Goal: Transaction & Acquisition: Obtain resource

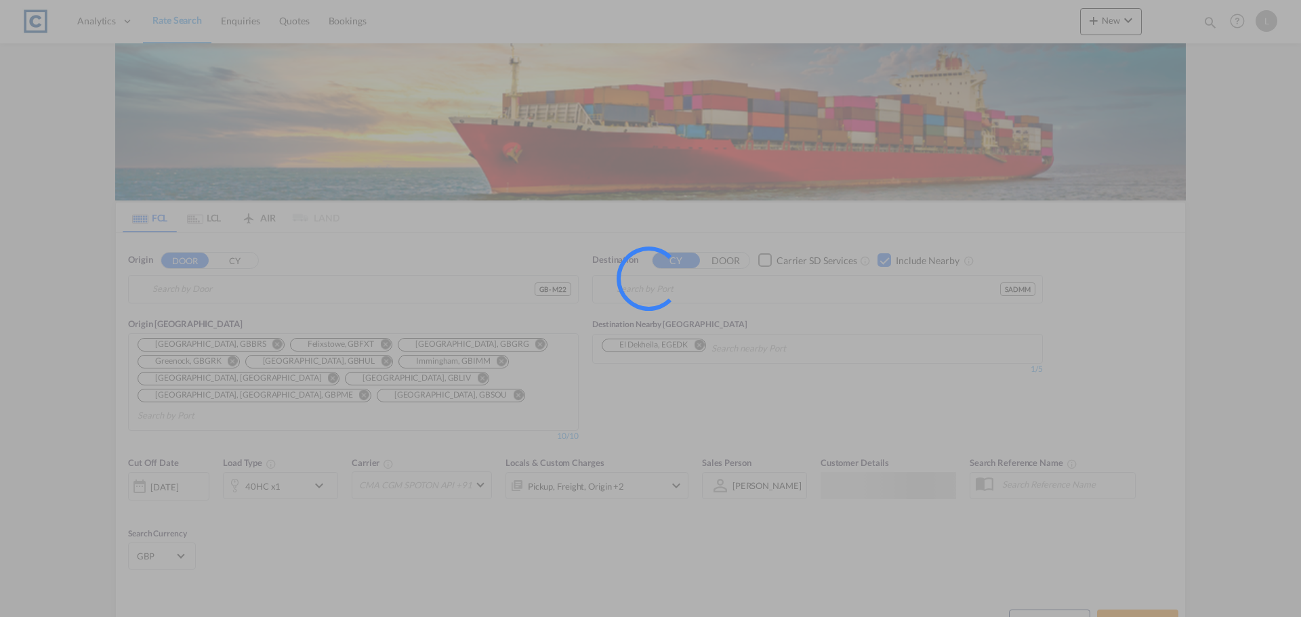
type input "GB-M22, [GEOGRAPHIC_DATA]"
type input "Ad Dammam, SADMM"
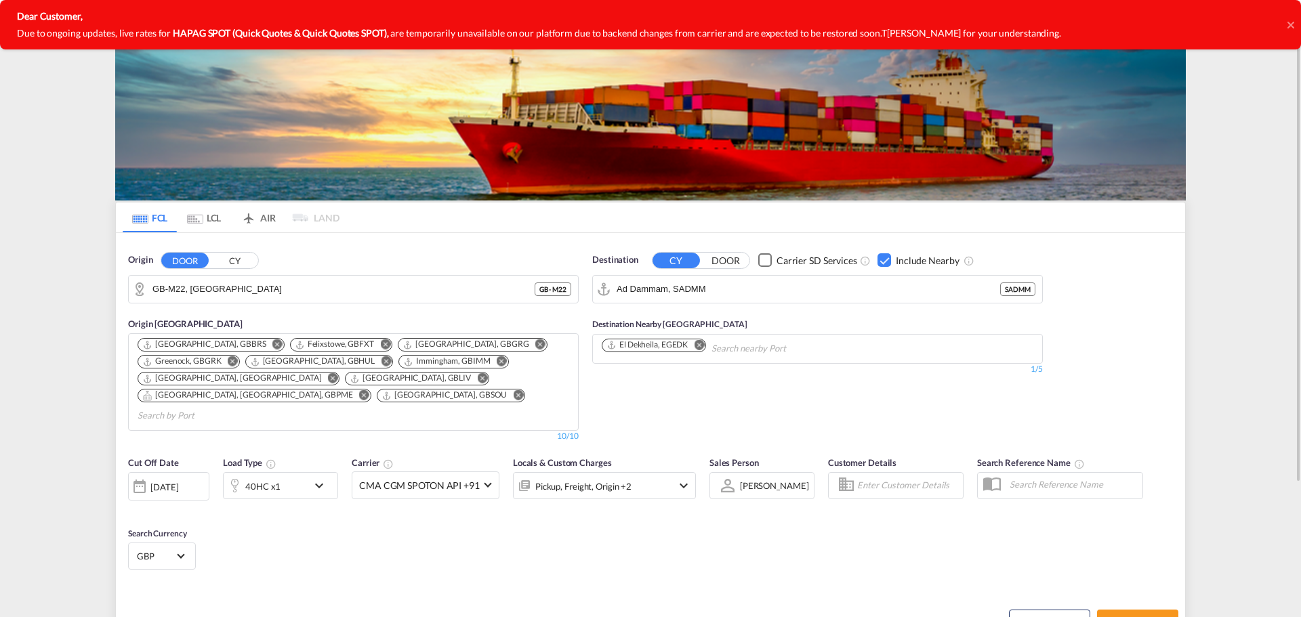
drag, startPoint x: 1292, startPoint y: 24, endPoint x: 1261, endPoint y: 16, distance: 32.2
click at [1292, 24] on icon at bounding box center [1290, 24] width 7 height 7
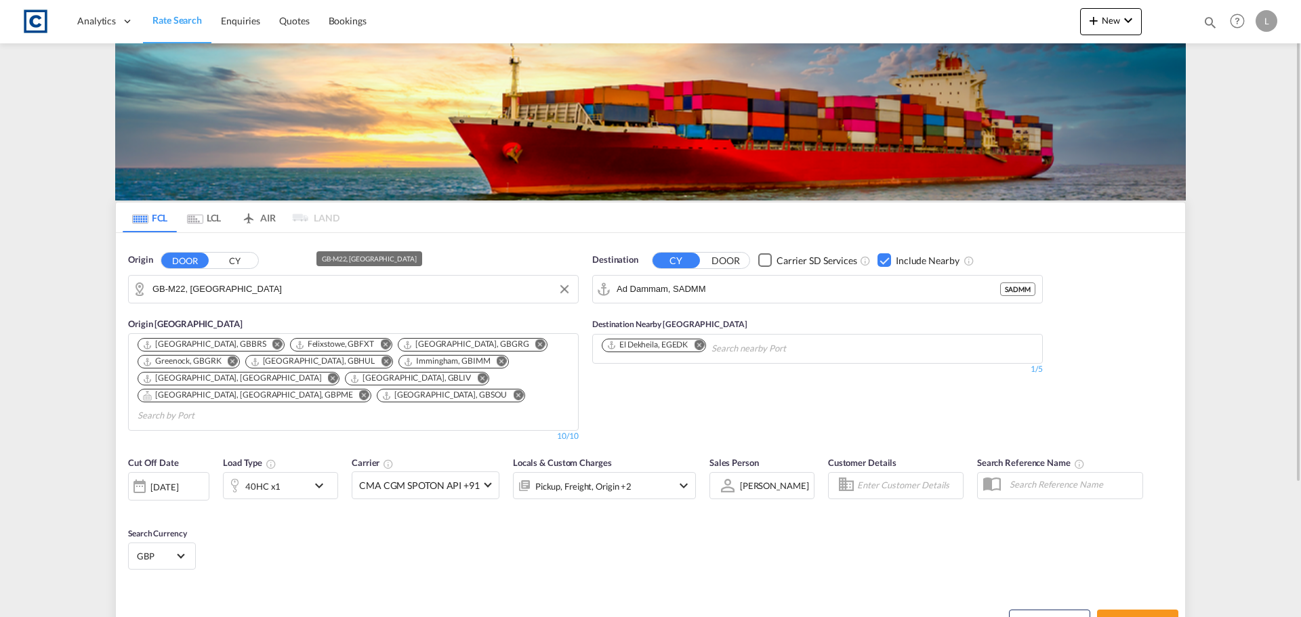
click at [306, 285] on input "GB-M22, [GEOGRAPHIC_DATA]" at bounding box center [362, 289] width 419 height 20
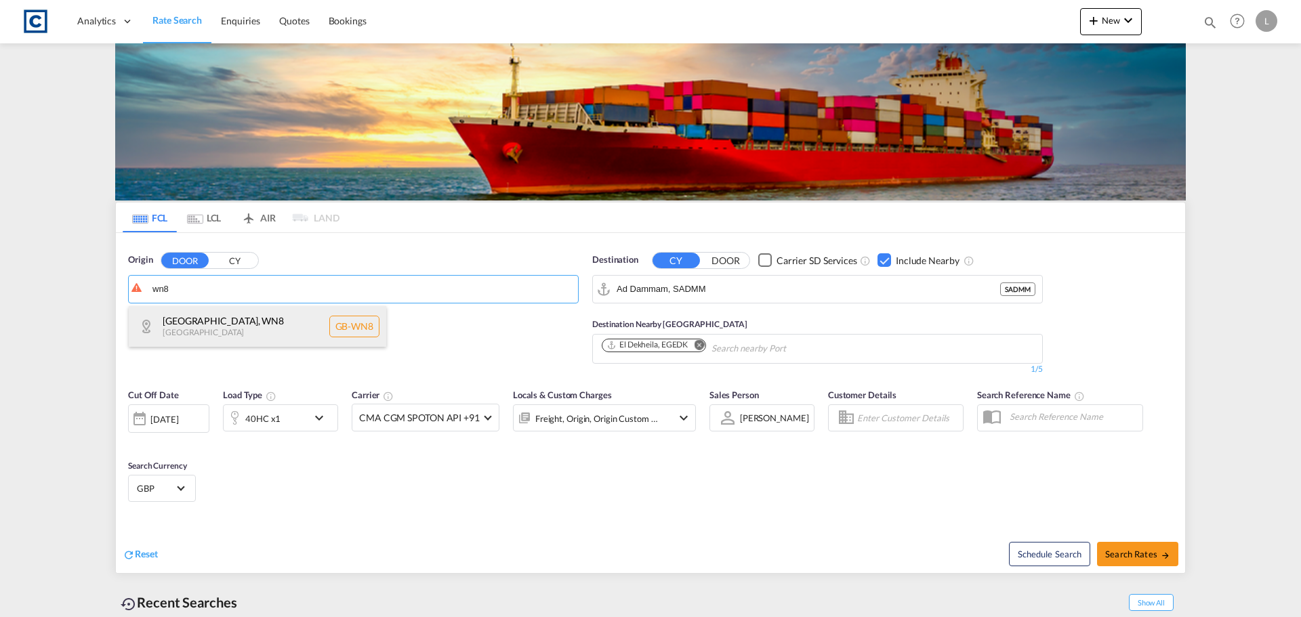
click at [209, 323] on div "[GEOGRAPHIC_DATA] [GEOGRAPHIC_DATA]-WN8" at bounding box center [258, 326] width 258 height 41
type input "GB-WN8, [GEOGRAPHIC_DATA]"
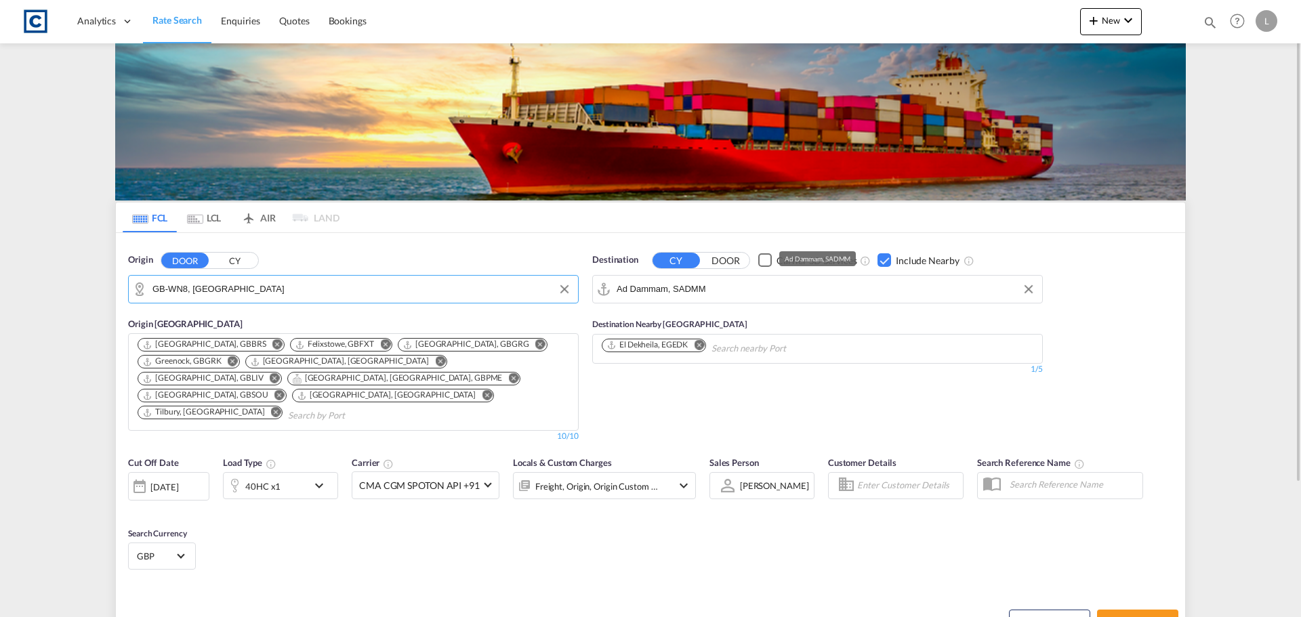
click at [741, 285] on input "Ad Dammam, SADMM" at bounding box center [826, 289] width 419 height 20
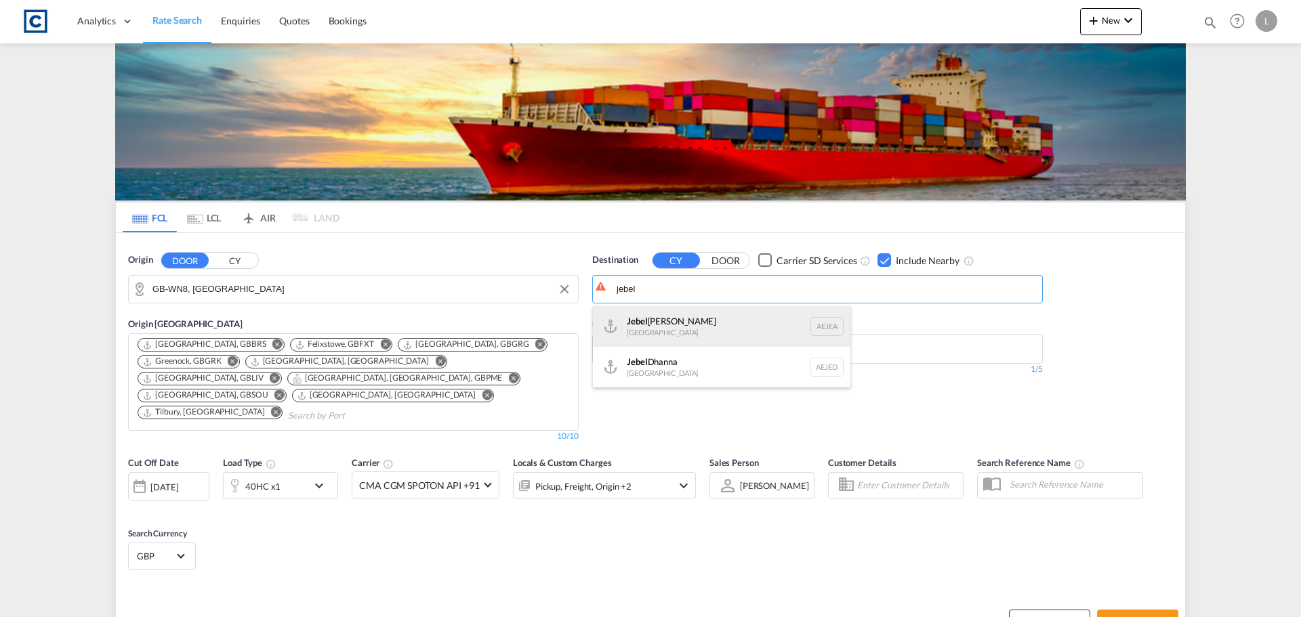
click at [643, 324] on div "[GEOGRAPHIC_DATA] [GEOGRAPHIC_DATA]" at bounding box center [722, 326] width 258 height 41
type input "[GEOGRAPHIC_DATA], [GEOGRAPHIC_DATA]"
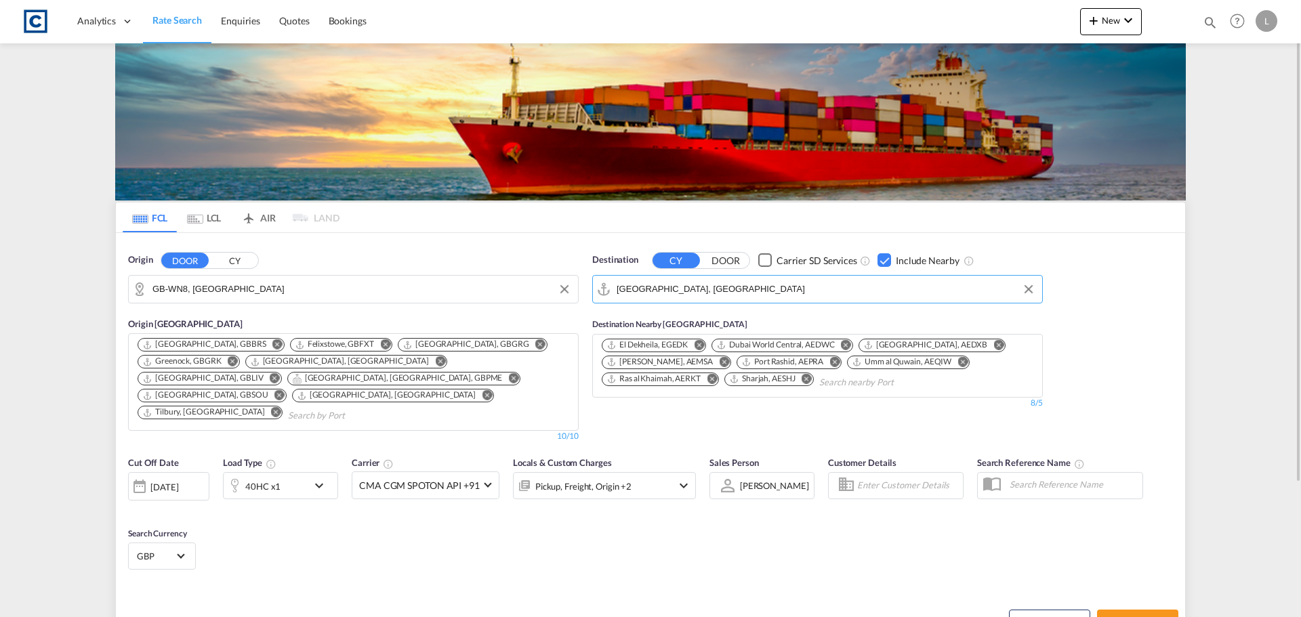
click at [288, 473] on div "40HC x1" at bounding box center [266, 485] width 84 height 27
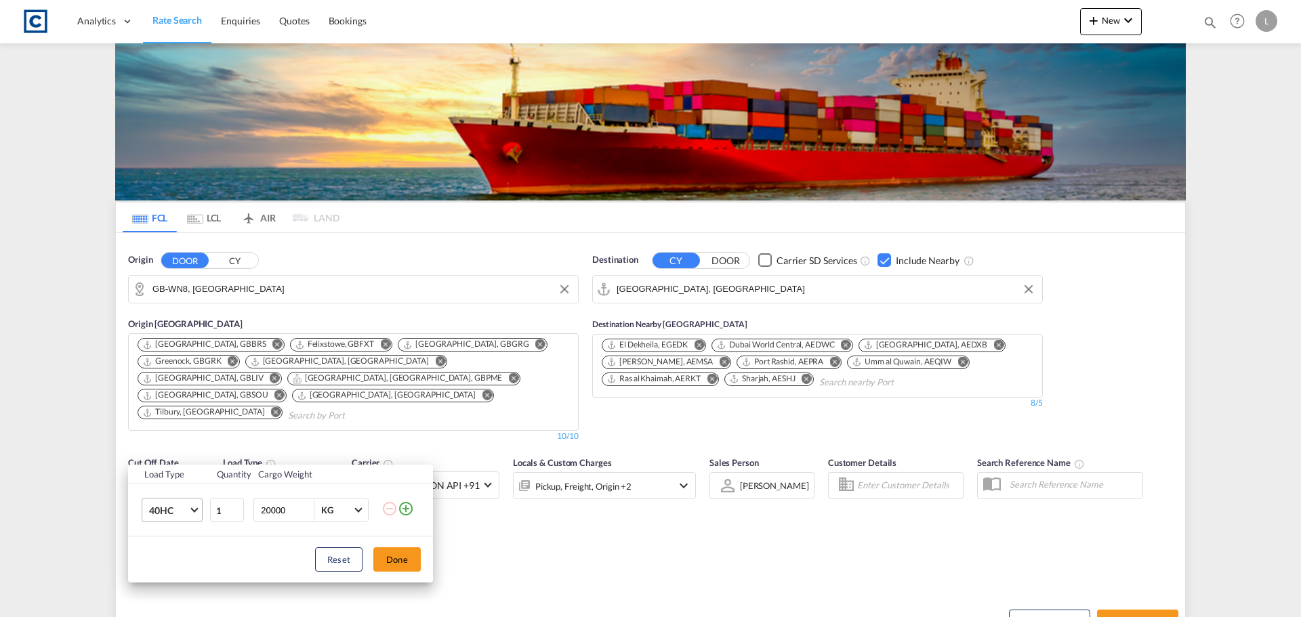
click at [179, 501] on md-select-value "40HC" at bounding box center [175, 510] width 54 height 23
click at [160, 438] on md-option "20GP" at bounding box center [184, 446] width 92 height 33
click at [407, 506] on md-icon "icon-plus-circle-outline" at bounding box center [406, 509] width 16 height 16
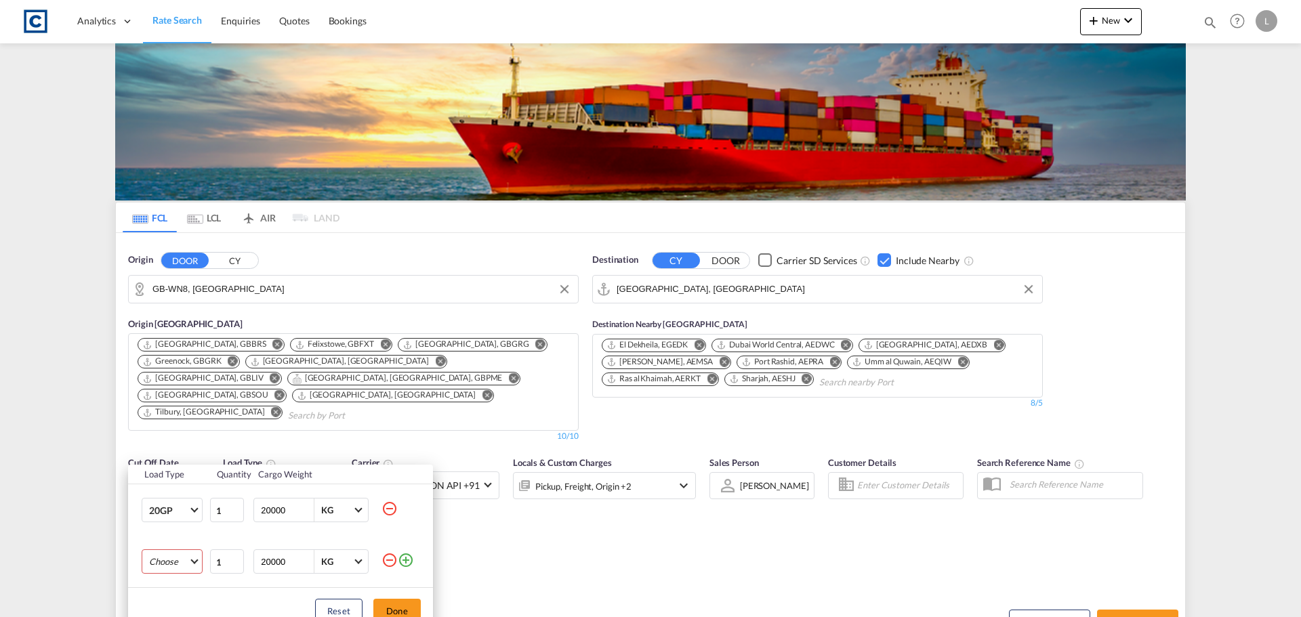
click at [163, 562] on md-select "Choose 20GP 40GP 40HC 45HC 20RE 40RE 40HR 20OT 40OT 20FR 40FR 40NR 20NR 45S 20T…" at bounding box center [172, 562] width 61 height 24
click at [165, 521] on div "40HC" at bounding box center [161, 519] width 24 height 12
click at [389, 605] on button "Done" at bounding box center [396, 611] width 47 height 24
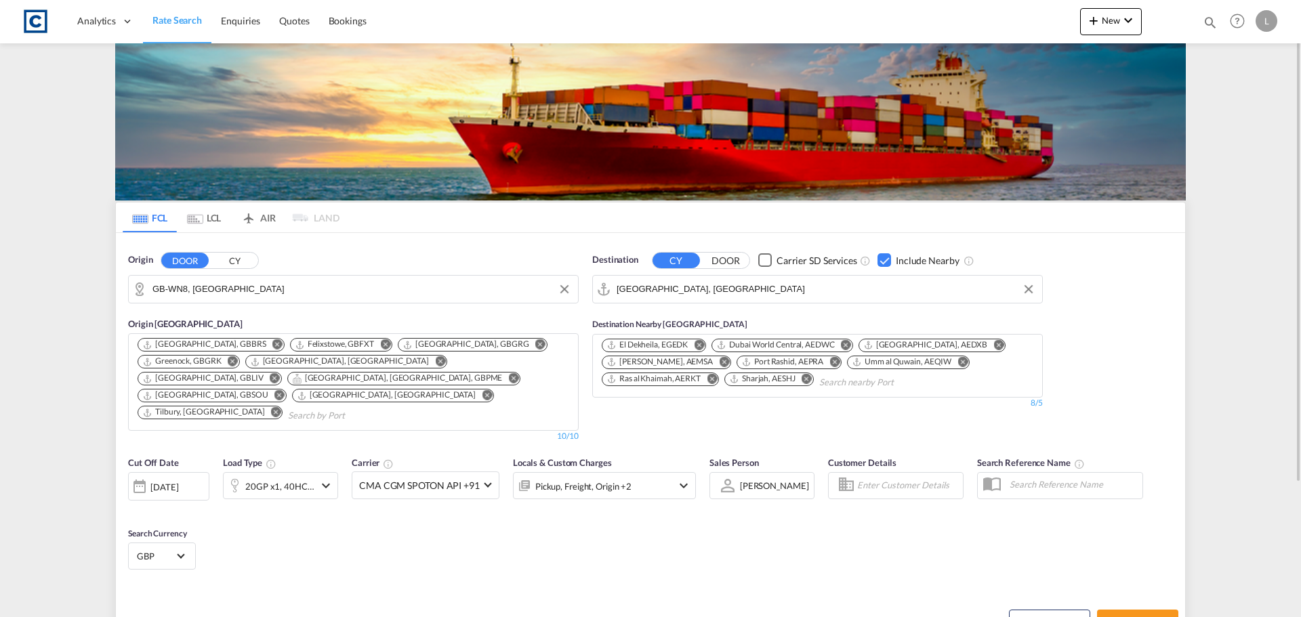
click at [634, 548] on div "Cut Off Date [DATE] [DATE] Load Type 20GP x1, 40HC x1 Carrier CMA CGM SPOTON AP…" at bounding box center [651, 515] width 1070 height 132
click at [880, 260] on div "Checkbox No Ink" at bounding box center [885, 260] width 14 height 14
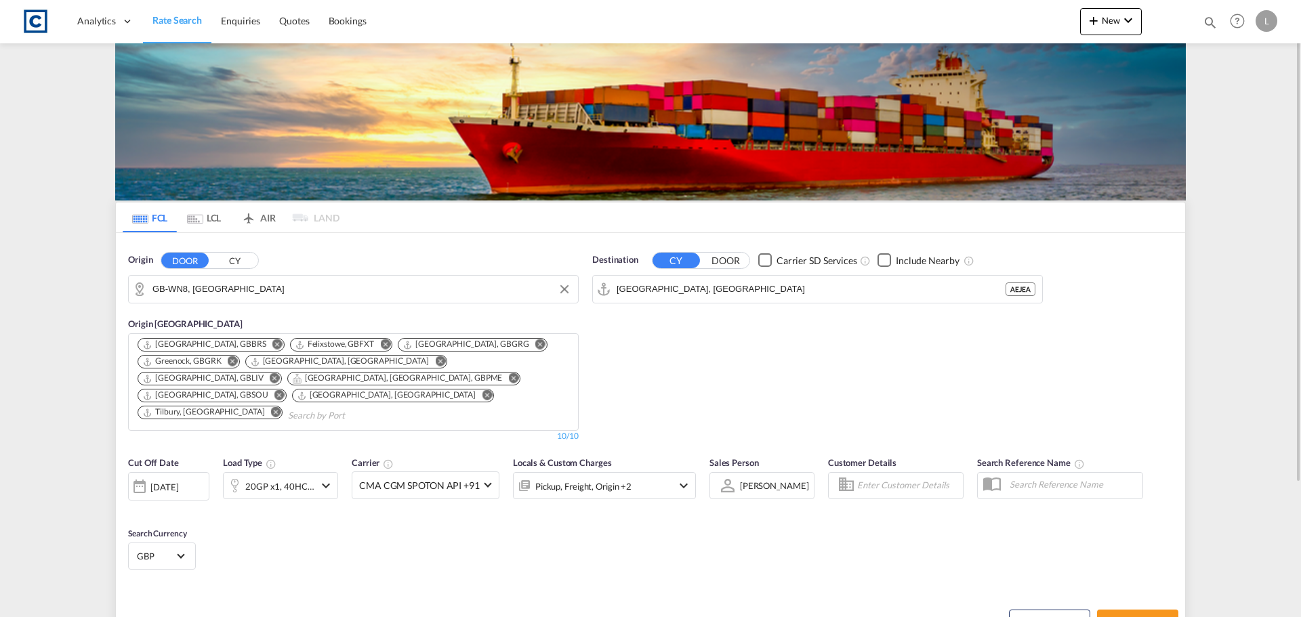
click at [828, 350] on div "Destination CY DOOR Carrier SD Services Include Nearby [GEOGRAPHIC_DATA], AEJEA…" at bounding box center [818, 348] width 464 height 203
click at [1130, 617] on span "Search Rates" at bounding box center [1137, 622] width 65 height 11
type input "WN8 to AEJEA / [DATE]"
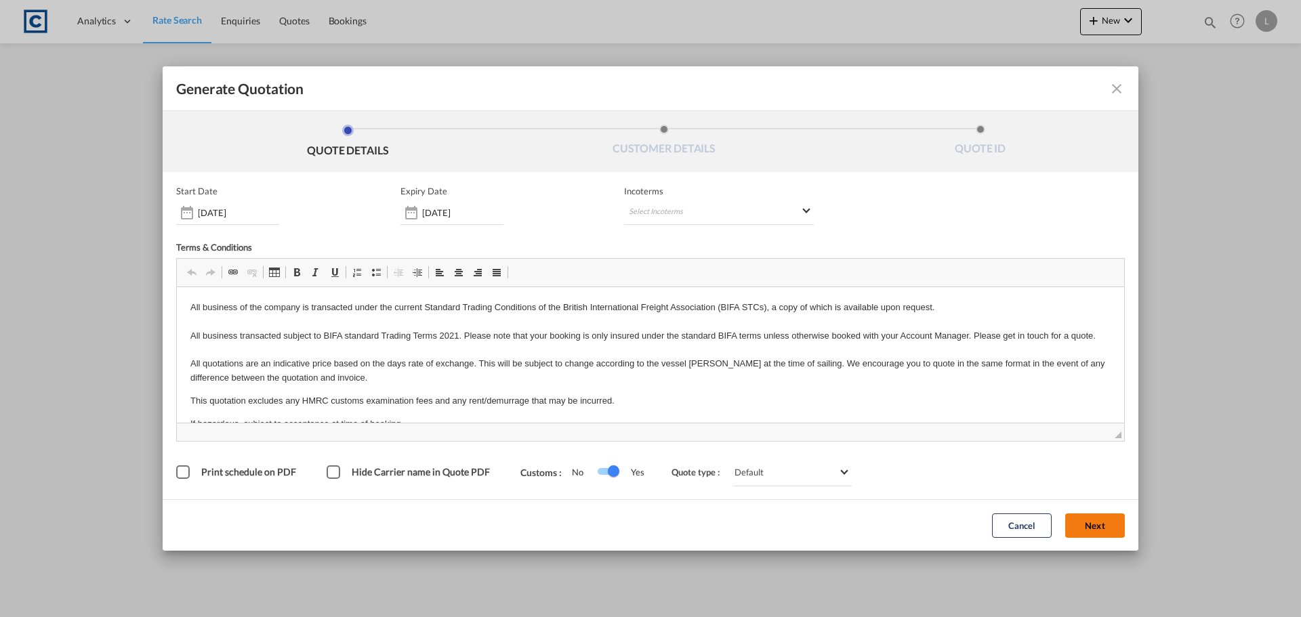
click at [1089, 519] on button "Next" at bounding box center [1096, 526] width 60 height 24
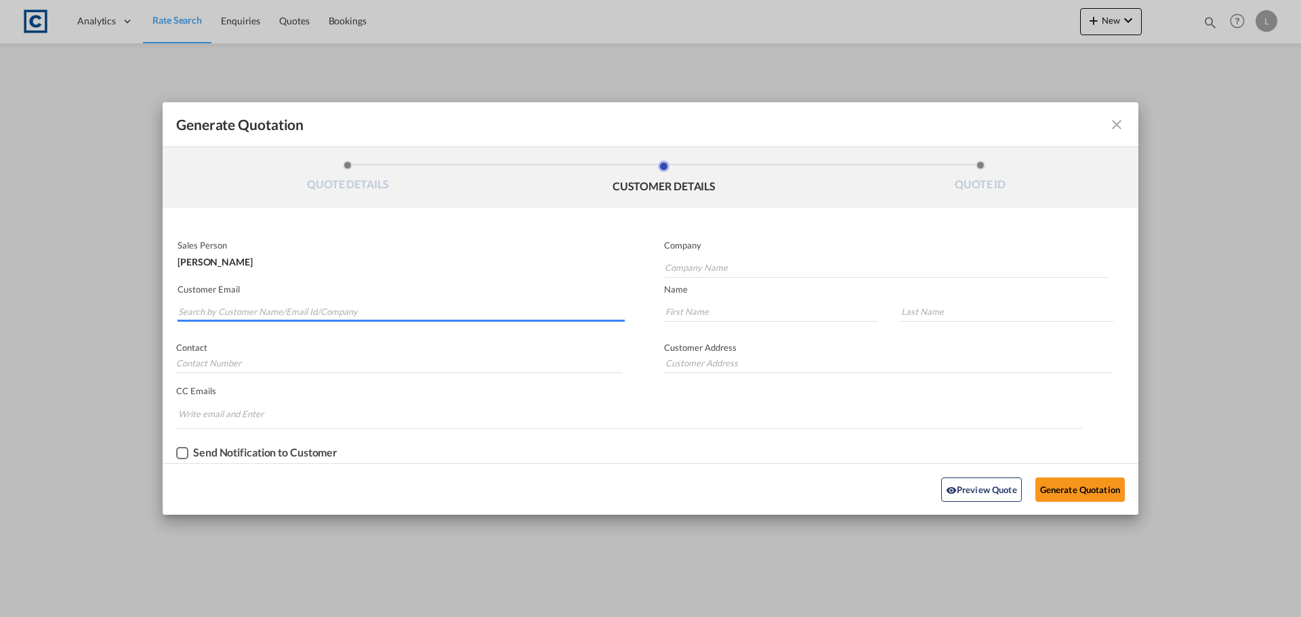
click at [199, 305] on input "Search by Customer Name/Email Id/Company" at bounding box center [401, 312] width 447 height 20
paste input "Sales <sales@ktluk.com>"
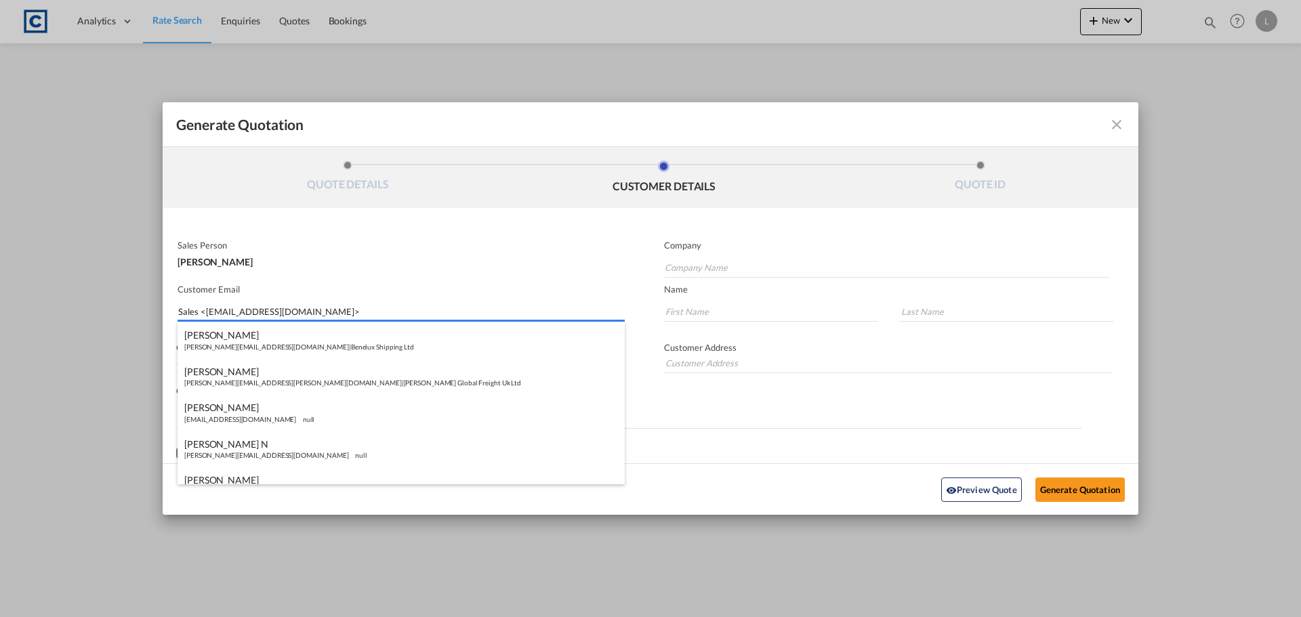
drag, startPoint x: 203, startPoint y: 314, endPoint x: 218, endPoint y: 288, distance: 30.4
click at [204, 310] on input "Sales <sales@ktluk.com>" at bounding box center [401, 312] width 447 height 20
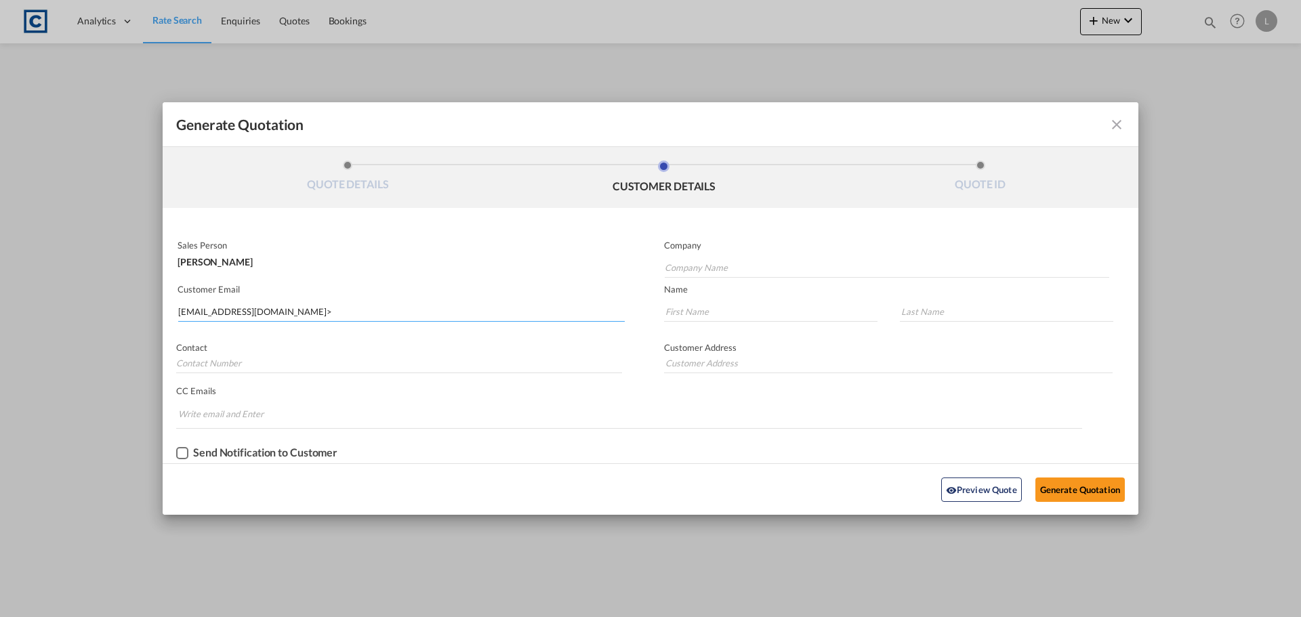
click at [260, 313] on input "sales@ktluk.com>" at bounding box center [401, 312] width 447 height 20
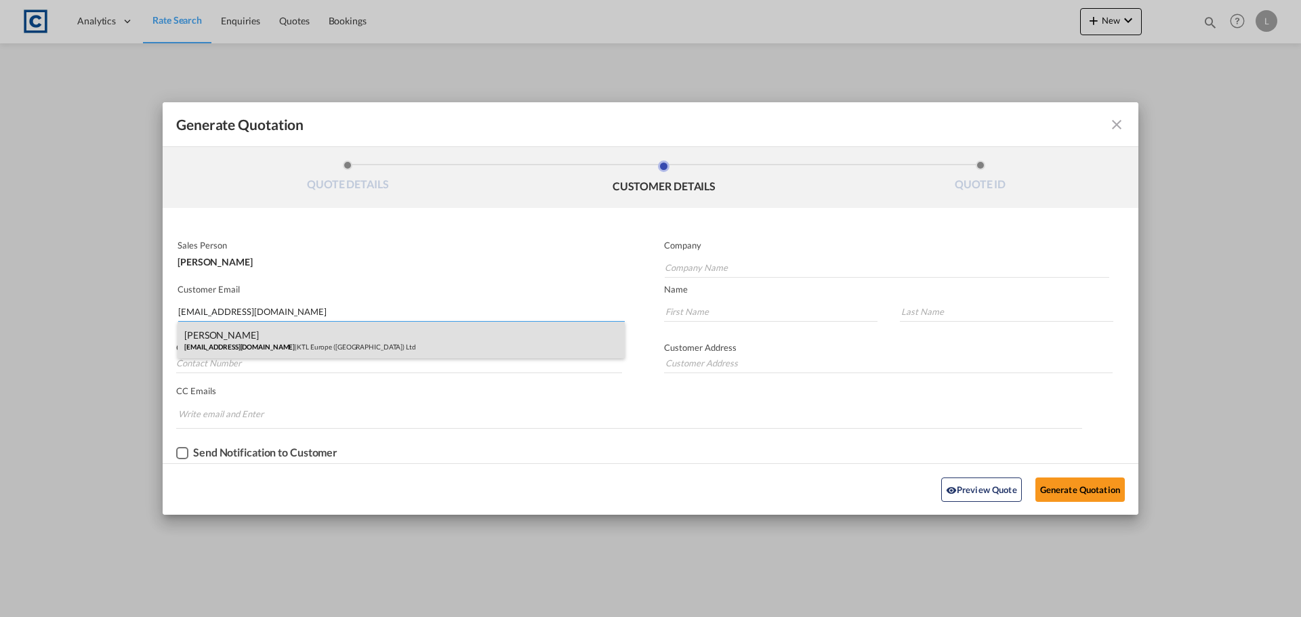
type input "sales@ktluk.com"
click at [218, 346] on div "Myles Daly sales@ktluk.com | KTL Europe (UK) Ltd" at bounding box center [401, 340] width 447 height 37
type input "KTL Europe (UK) Ltd"
type input "Myles"
type input "Daly"
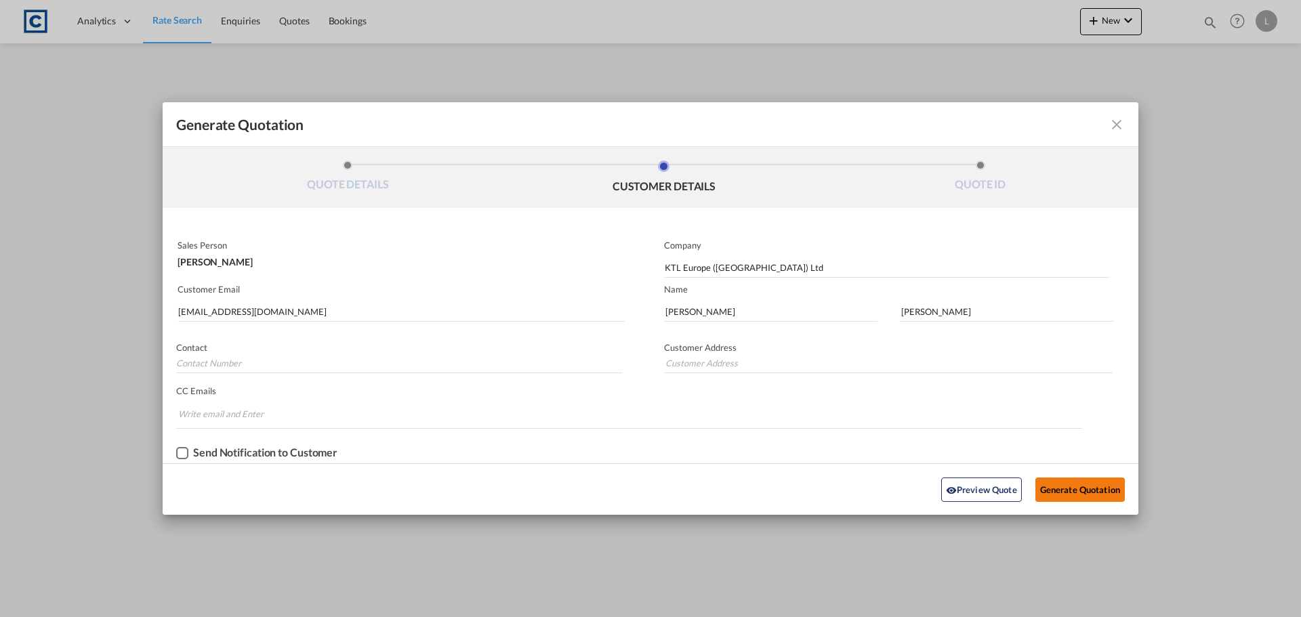
click at [1068, 489] on button "Generate Quotation" at bounding box center [1080, 490] width 89 height 24
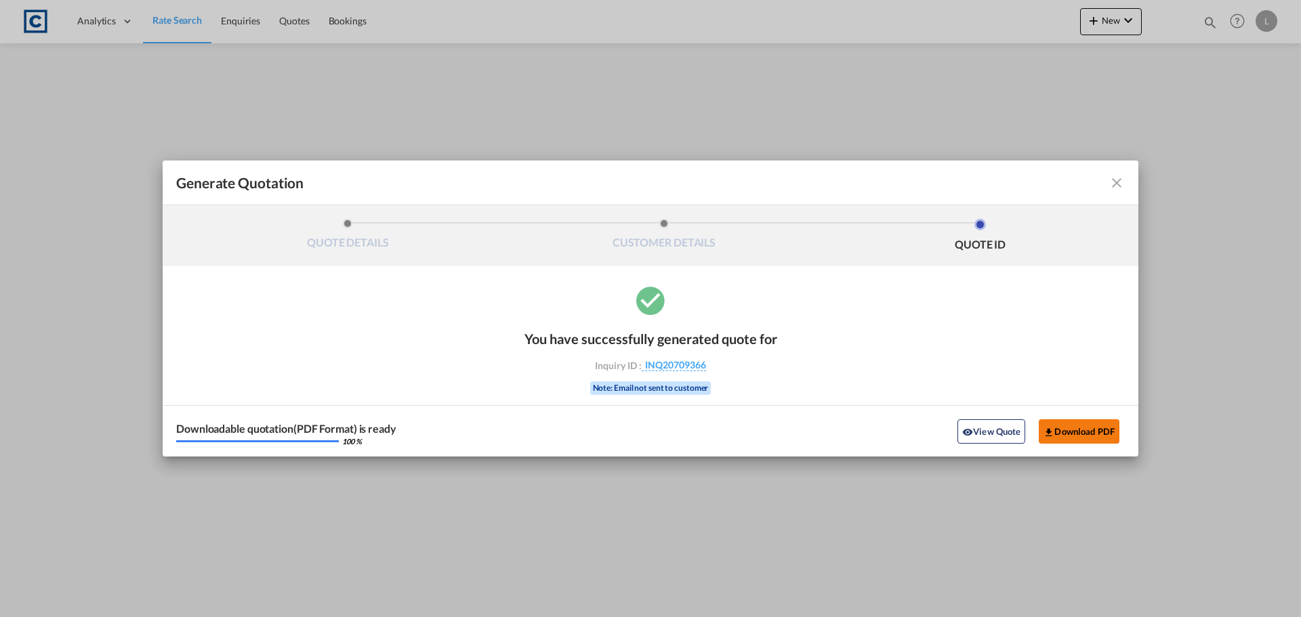
click at [1066, 437] on button "Download PDF" at bounding box center [1079, 432] width 81 height 24
click at [1116, 182] on md-icon "icon-close fg-AAA8AD cursor m-0" at bounding box center [1117, 183] width 16 height 16
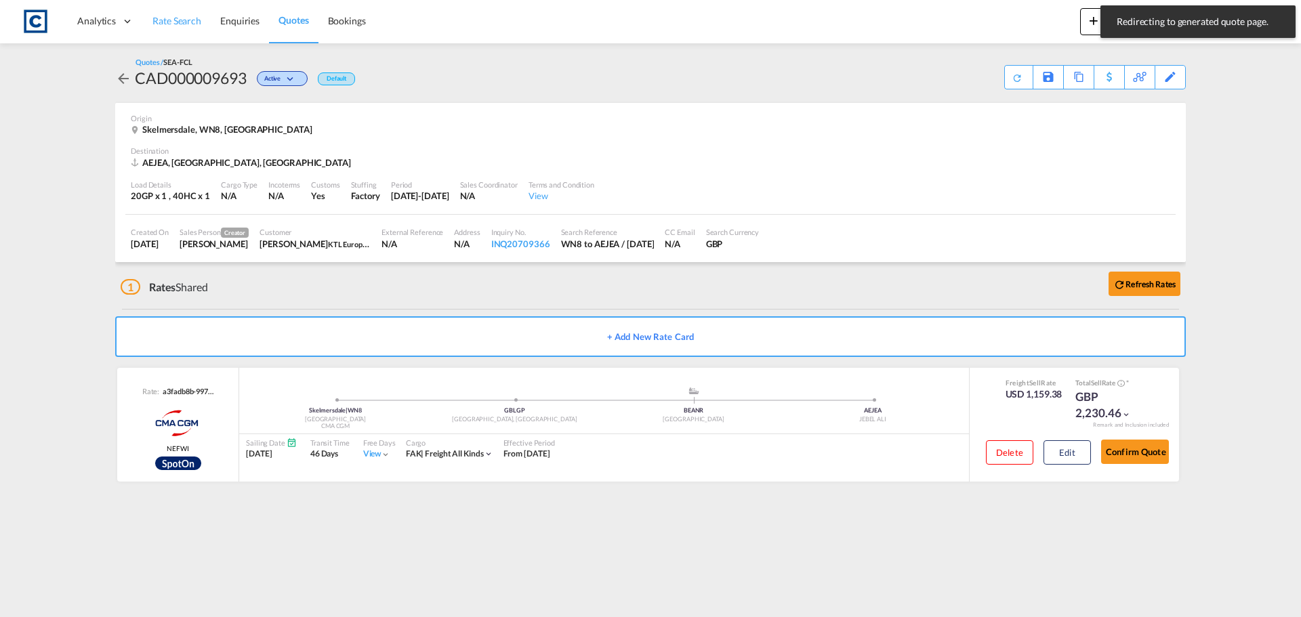
click at [183, 12] on link "Rate Search" at bounding box center [177, 21] width 68 height 44
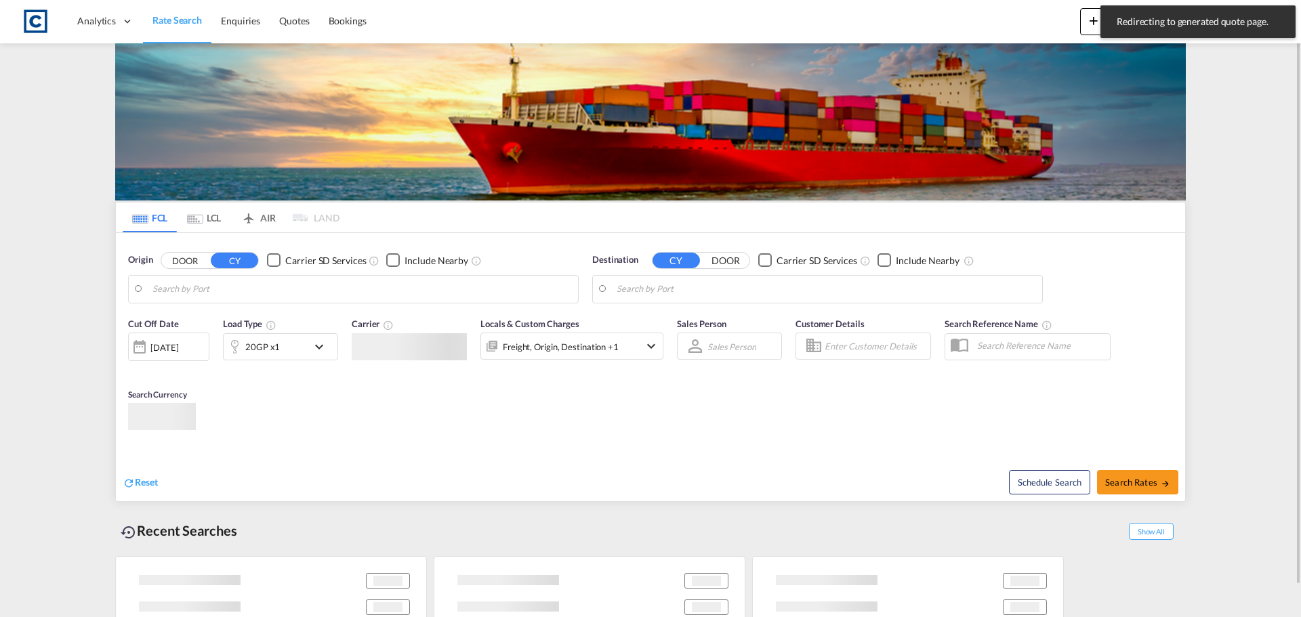
type input "GB-WN8, [GEOGRAPHIC_DATA]"
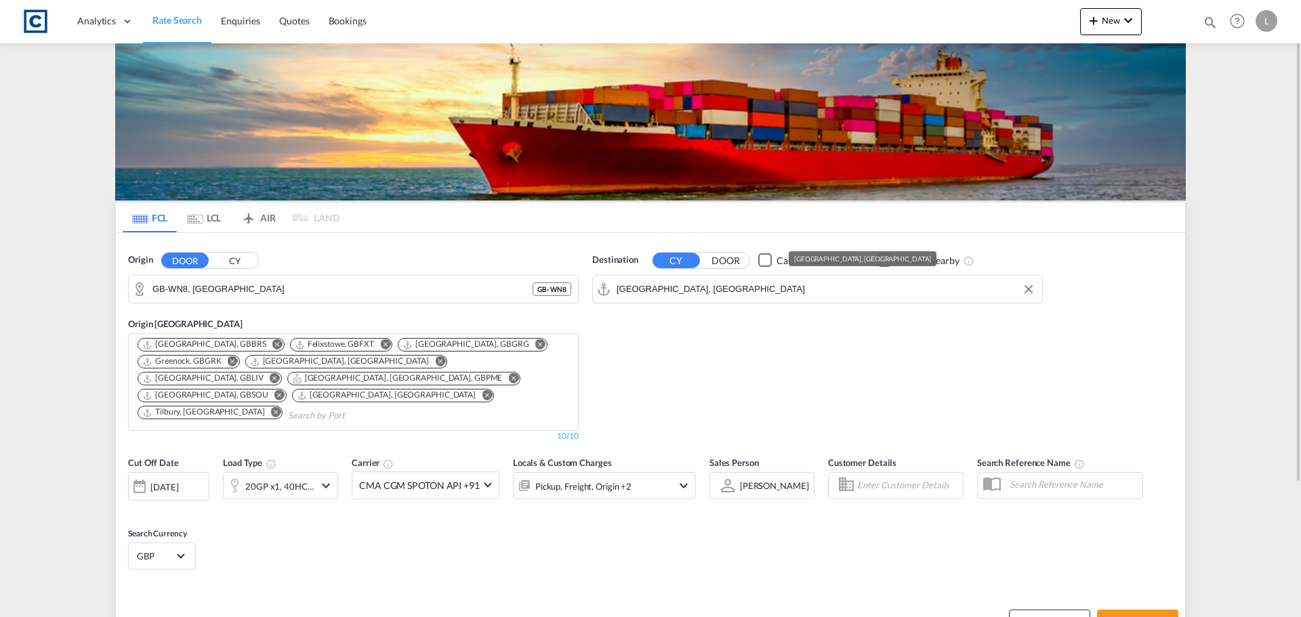
click at [723, 289] on input "[GEOGRAPHIC_DATA], [GEOGRAPHIC_DATA]" at bounding box center [826, 289] width 419 height 20
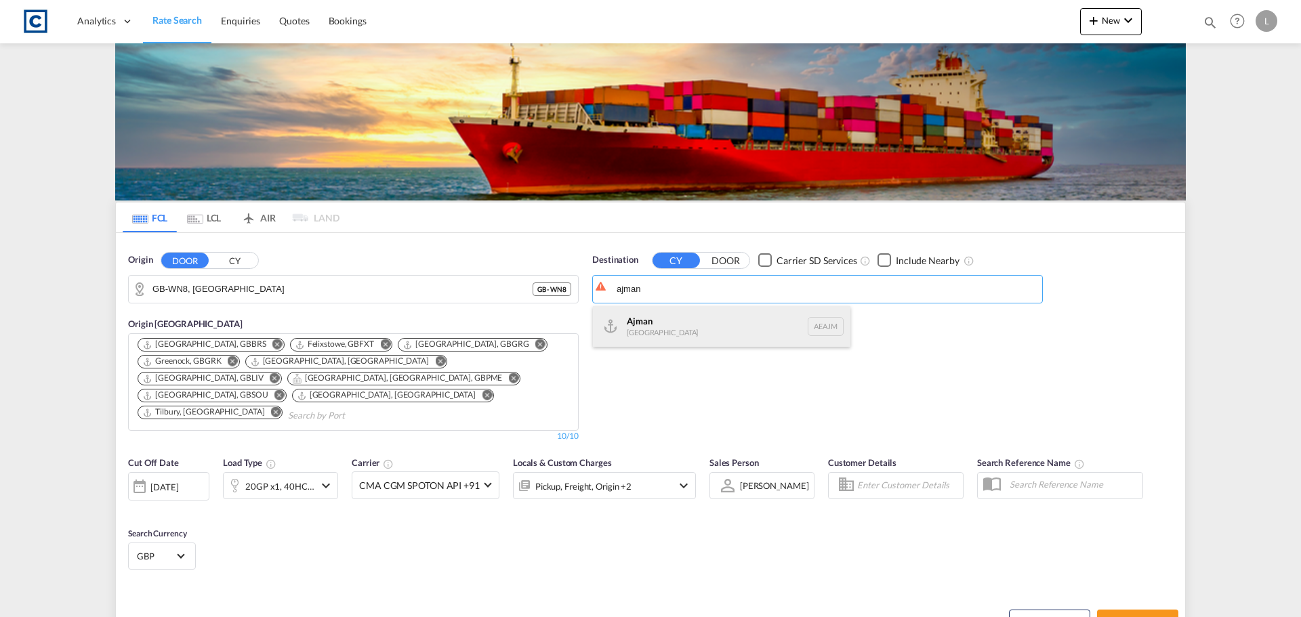
click at [681, 320] on div "Ajman United Arab Emirates AEAJM" at bounding box center [722, 326] width 258 height 41
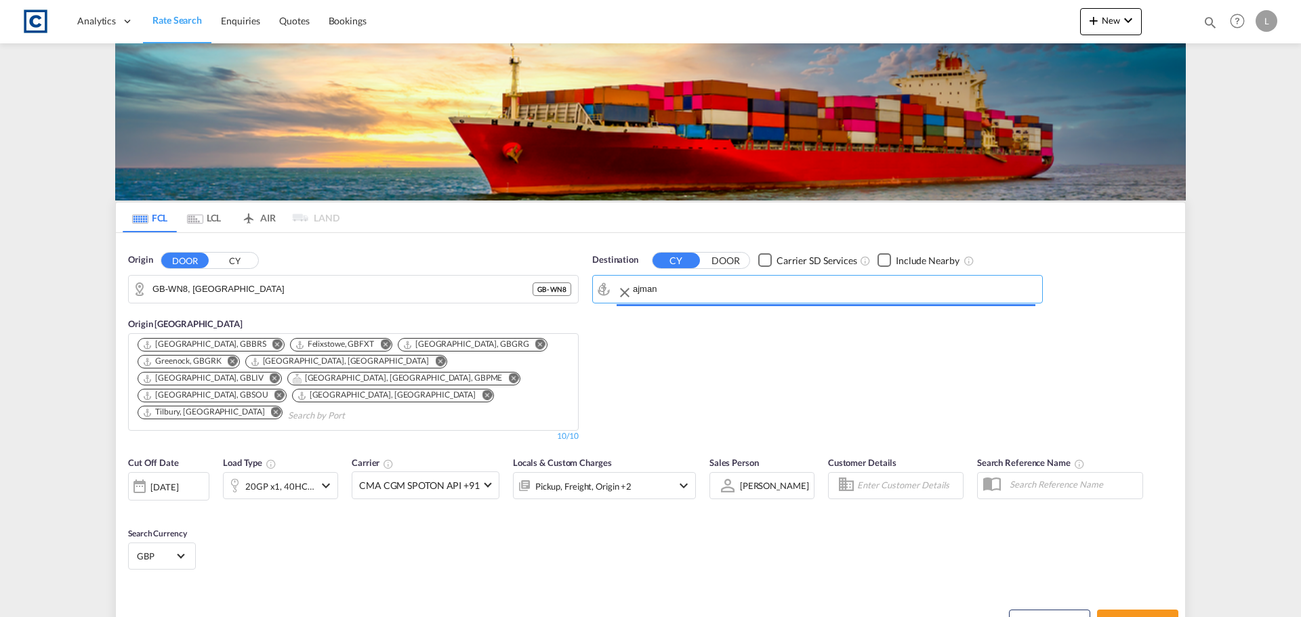
type input "Ajman, AEAJM"
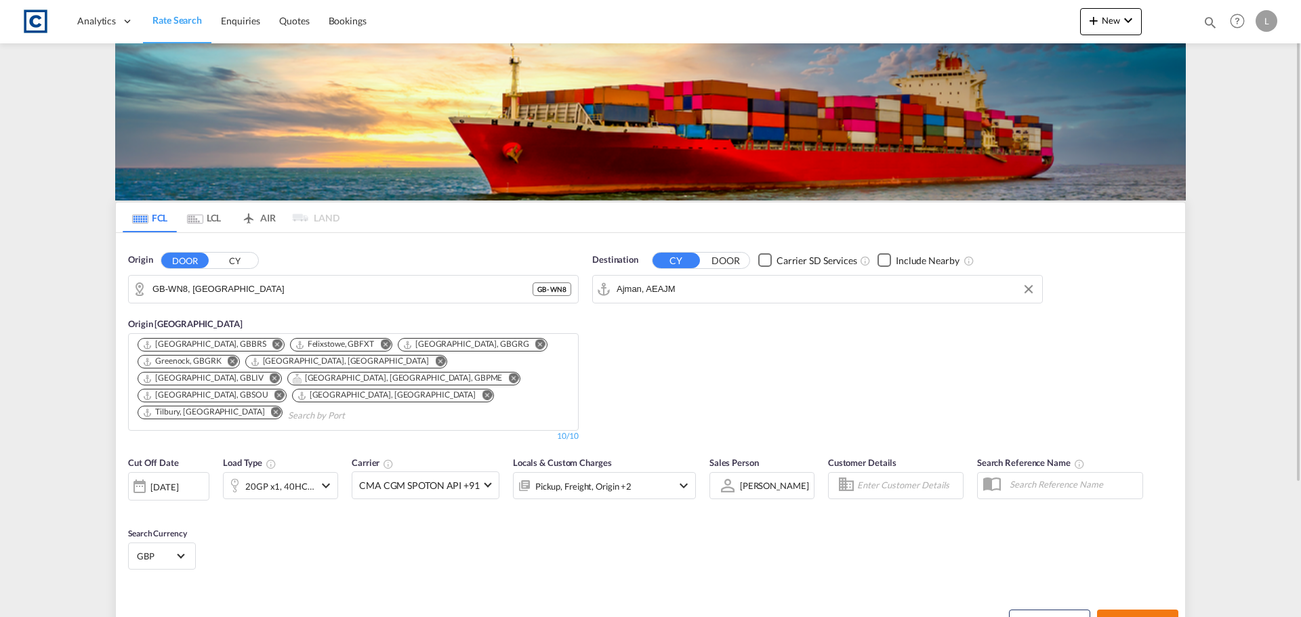
click at [1145, 617] on span "Search Rates" at bounding box center [1137, 622] width 65 height 11
type input "WN8 to AEAJM / 11 Sep 2025"
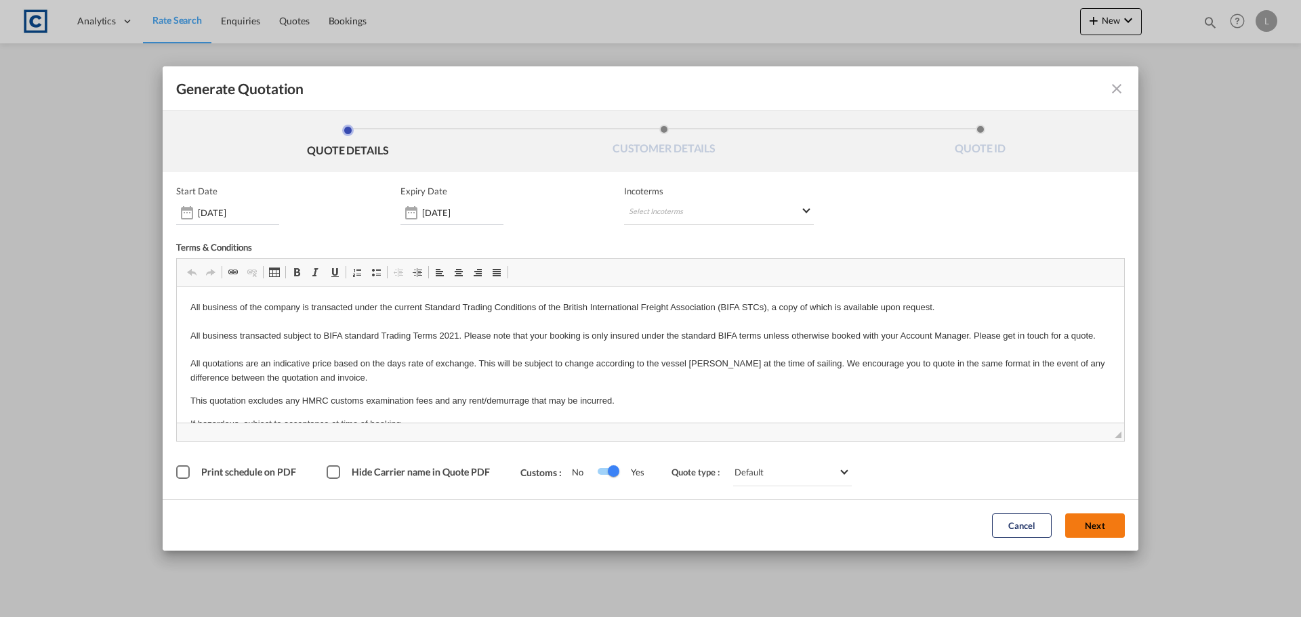
click at [1100, 522] on button "Next" at bounding box center [1096, 526] width 60 height 24
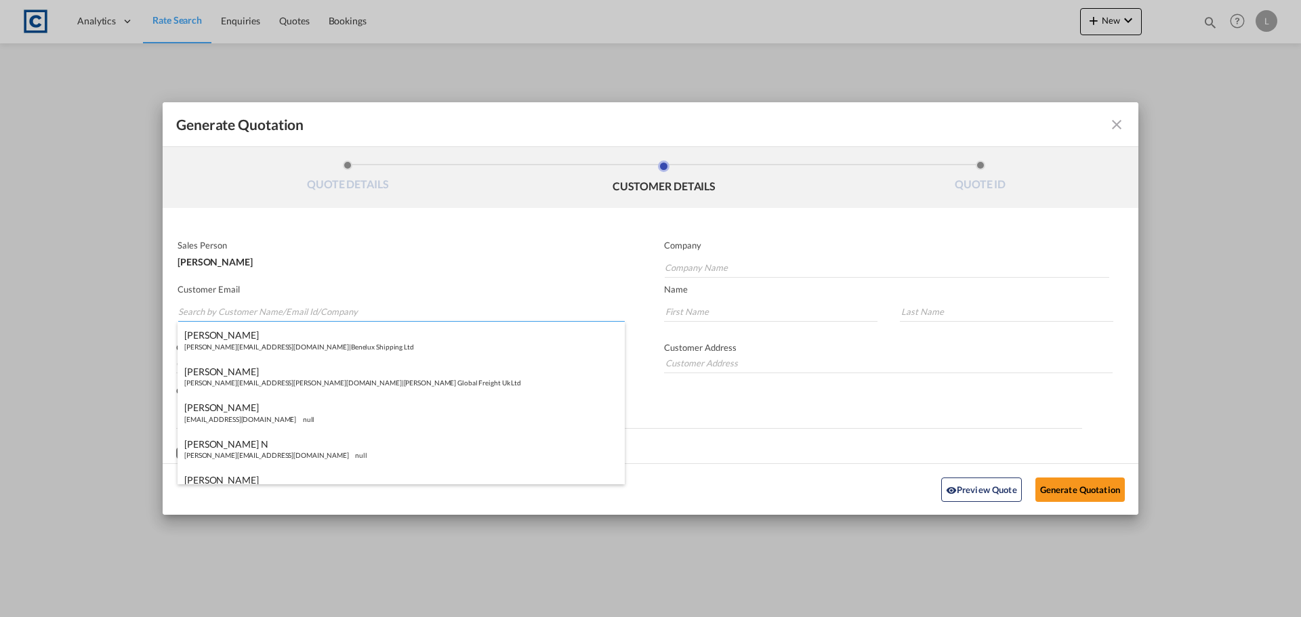
paste input "Please could you provide me with 2 prices for the following: 3 Crates @ 3085 x …"
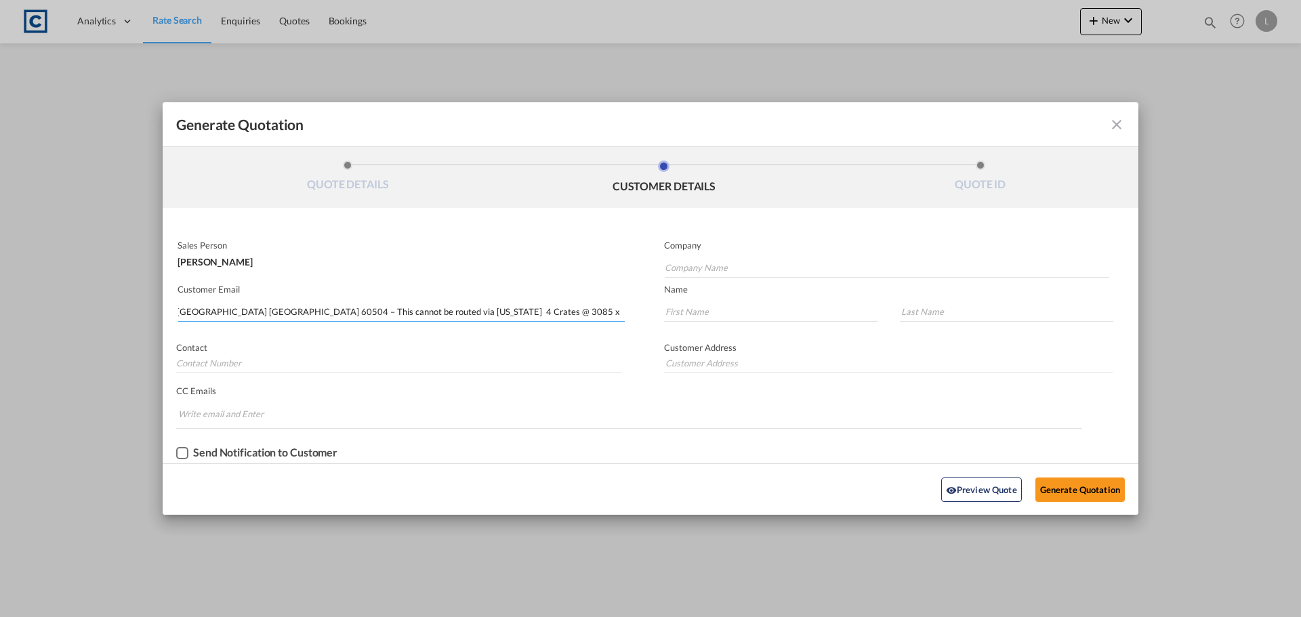
drag, startPoint x: 624, startPoint y: 309, endPoint x: 138, endPoint y: 286, distance: 487.2
click at [138, 286] on div "Generate Quotation QUOTE DETAILS CUSTOMER DETAILS QUOTE ID Start Date 11 Sep 20…" at bounding box center [650, 308] width 1301 height 617
type input "Please could you provide me with 2 prices for the following: 3 Crates @ 3085 x …"
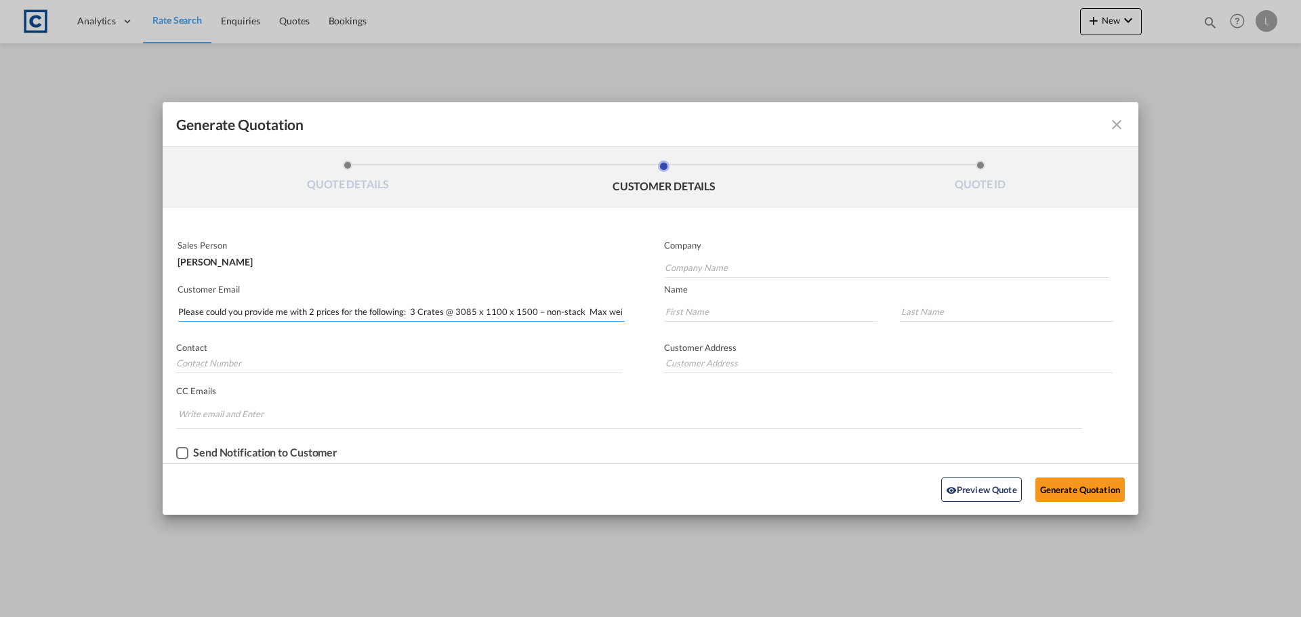
drag, startPoint x: 621, startPoint y: 313, endPoint x: 98, endPoint y: 283, distance: 523.5
click at [98, 283] on div "Generate Quotation QUOTE DETAILS CUSTOMER DETAILS QUOTE ID Start Date 11 Sep 20…" at bounding box center [650, 308] width 1301 height 617
click at [196, 306] on input "Search by Customer Name/Email Id/Company" at bounding box center [401, 312] width 447 height 20
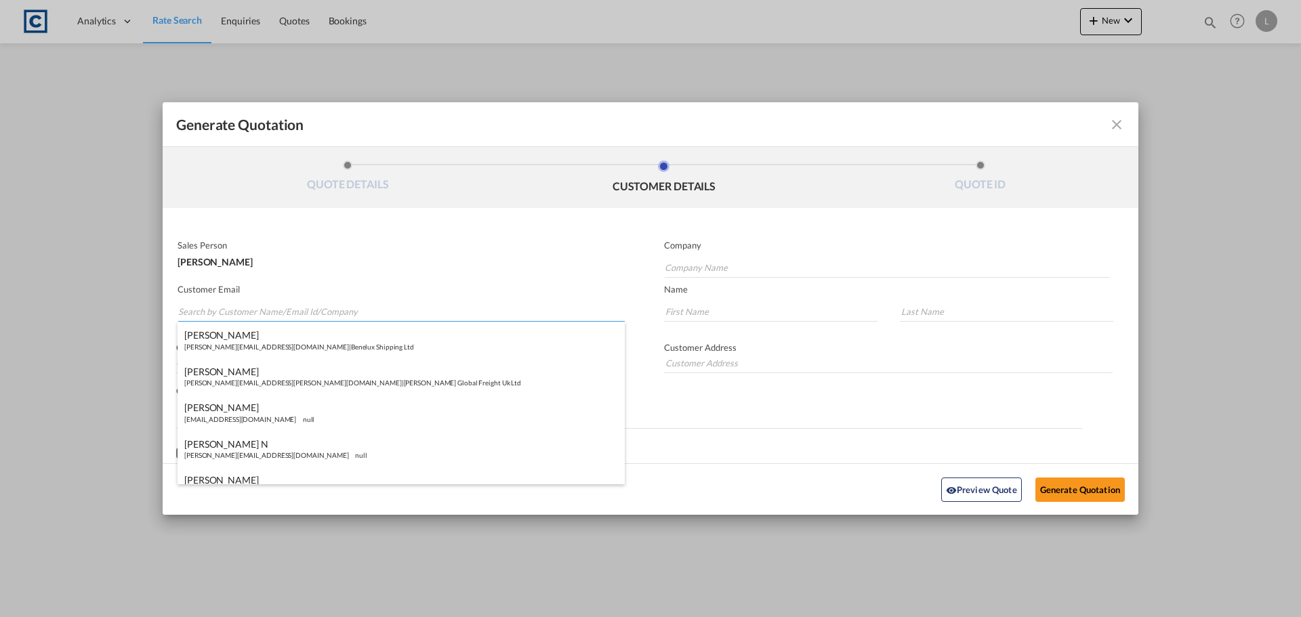
paste input "Sales <sales@ktluk.com>"
drag, startPoint x: 203, startPoint y: 313, endPoint x: 199, endPoint y: 295, distance: 18.7
click at [203, 310] on input "Sales <sales@ktluk.com>" at bounding box center [401, 312] width 447 height 20
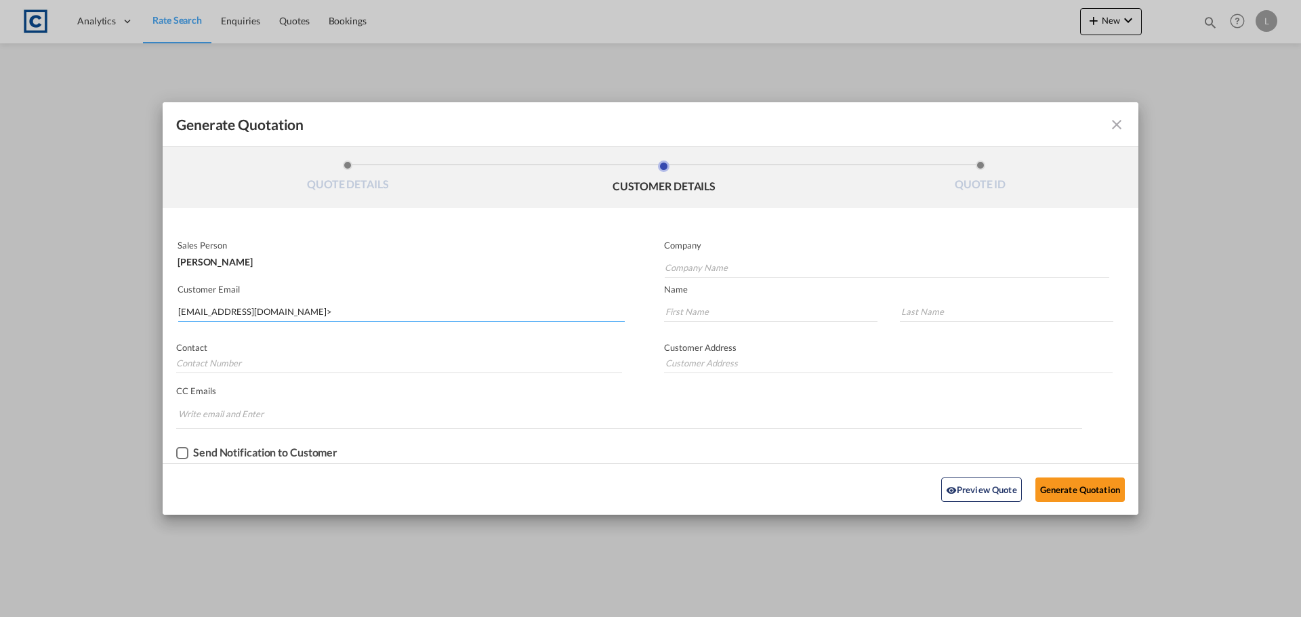
click at [284, 314] on input "sales@ktluk.com>" at bounding box center [401, 312] width 447 height 20
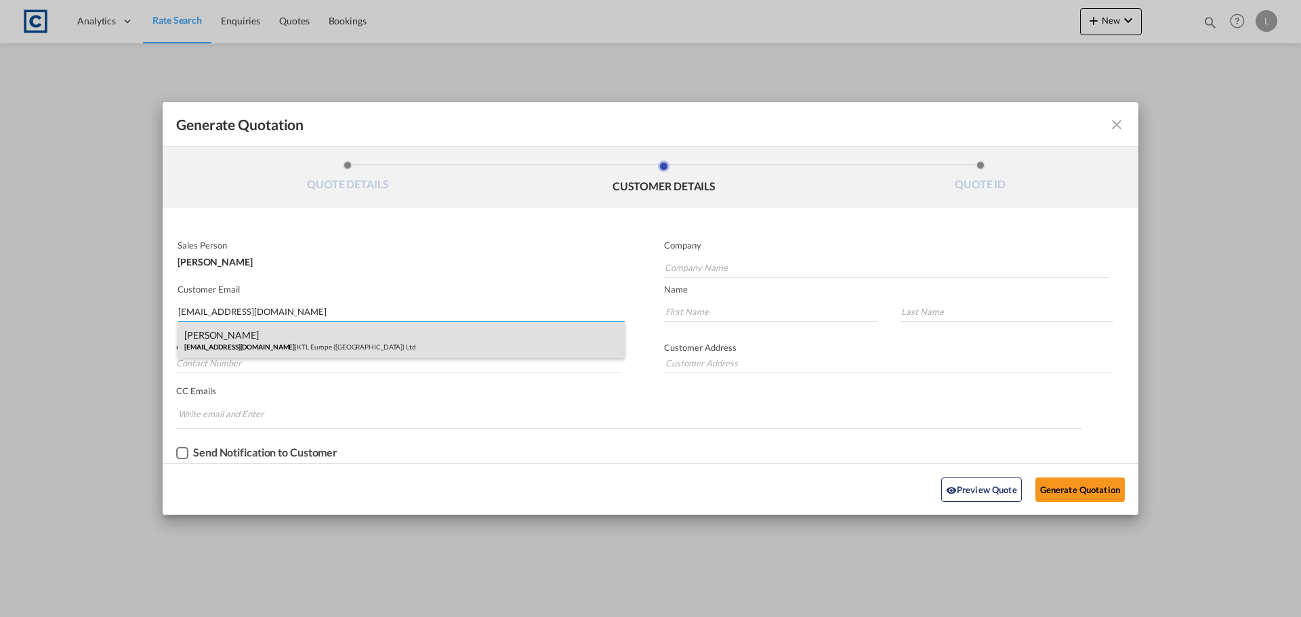
type input "sales@ktluk.com"
click at [243, 346] on div "Myles Daly sales@ktluk.com | KTL Europe (UK) Ltd" at bounding box center [401, 340] width 447 height 37
type input "KTL Europe (UK) Ltd"
type input "Myles"
type input "Daly"
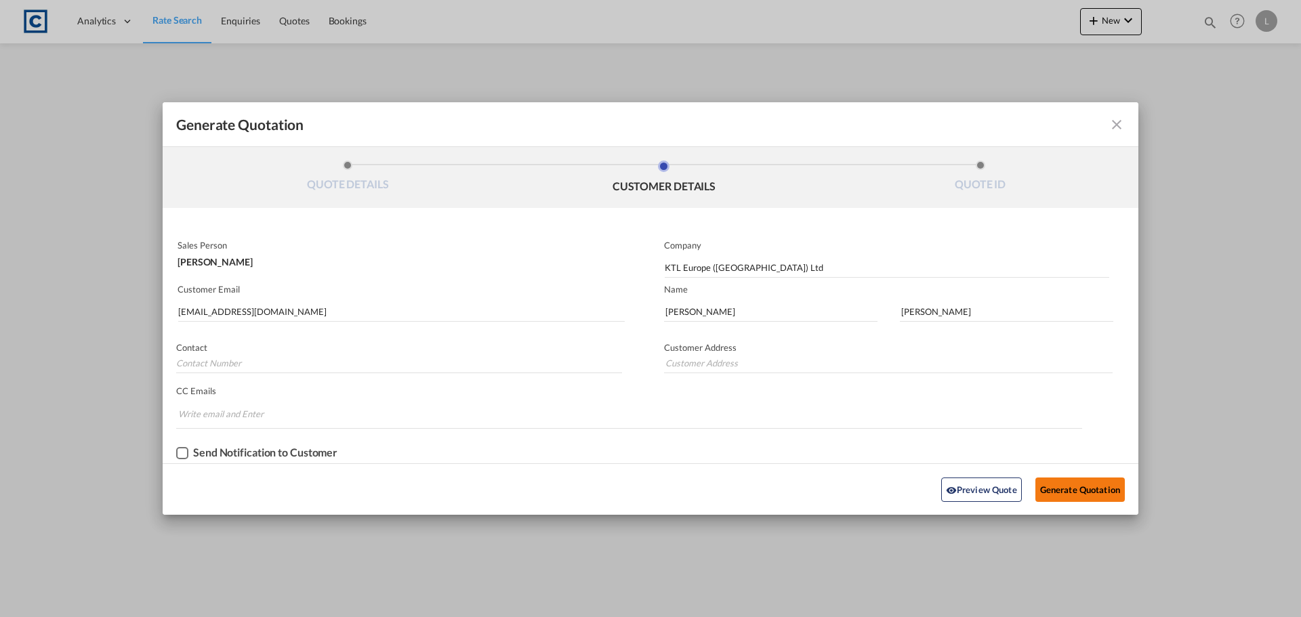
click at [1078, 484] on button "Generate Quotation" at bounding box center [1080, 490] width 89 height 24
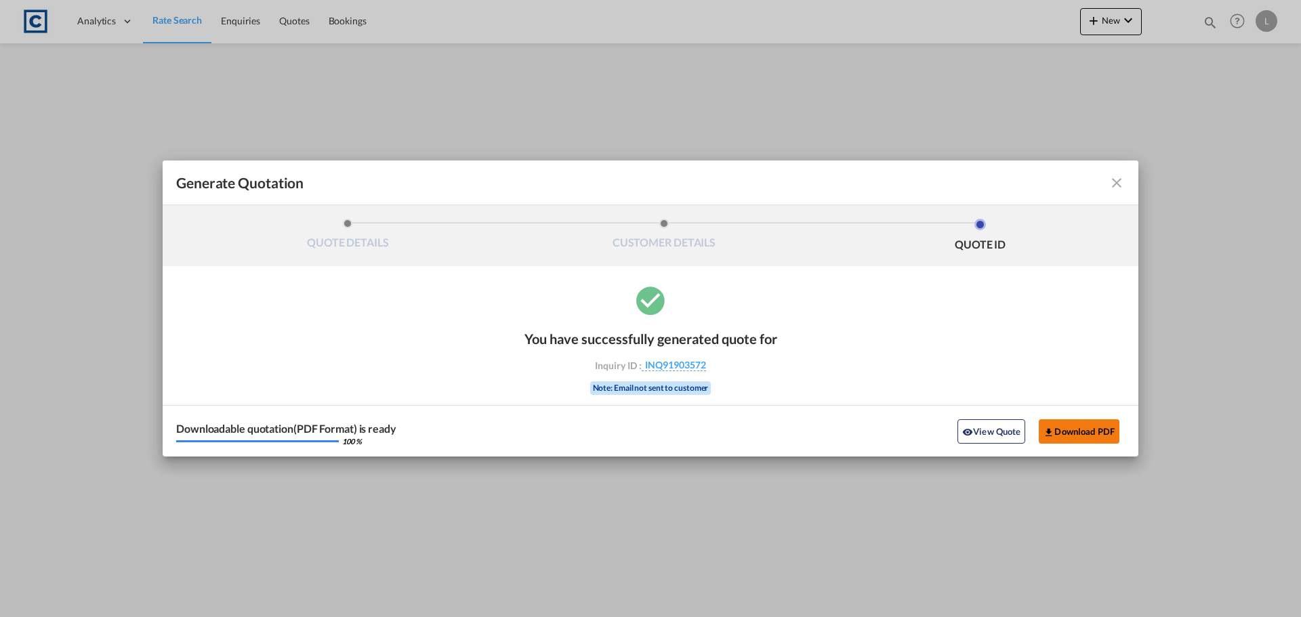
click at [1088, 431] on button "Download PDF" at bounding box center [1079, 432] width 81 height 24
click at [1115, 185] on md-icon "icon-close fg-AAA8AD cursor m-0" at bounding box center [1117, 183] width 16 height 16
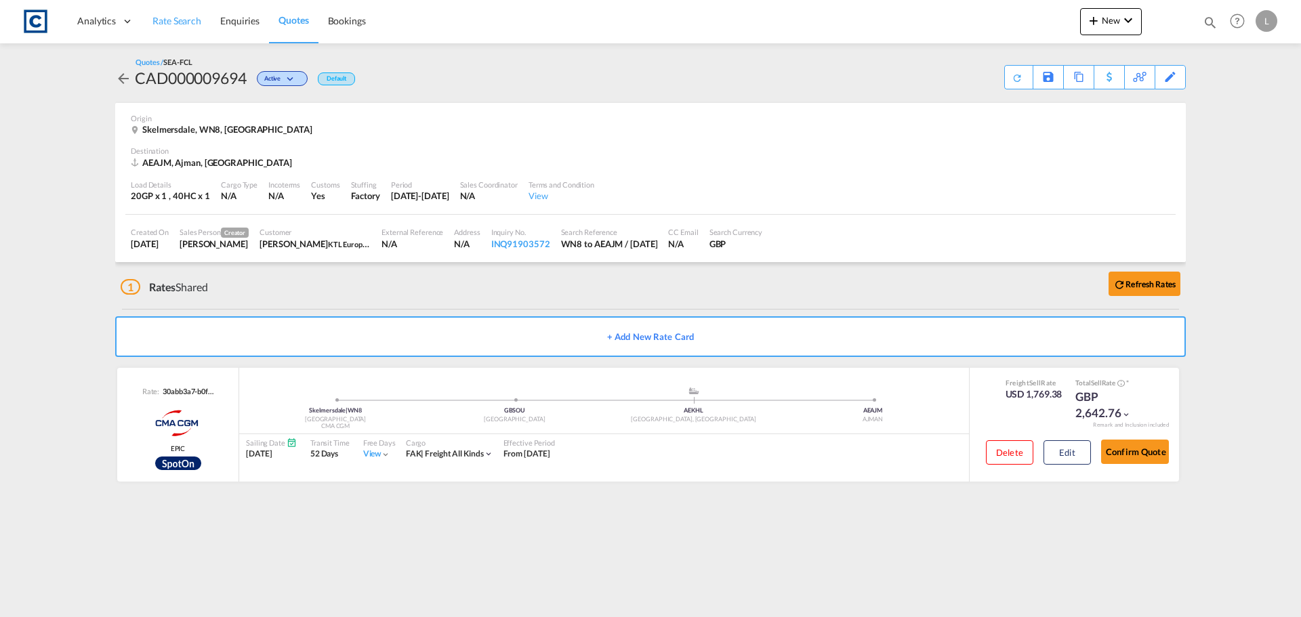
click at [170, 18] on span "Rate Search" at bounding box center [177, 21] width 49 height 12
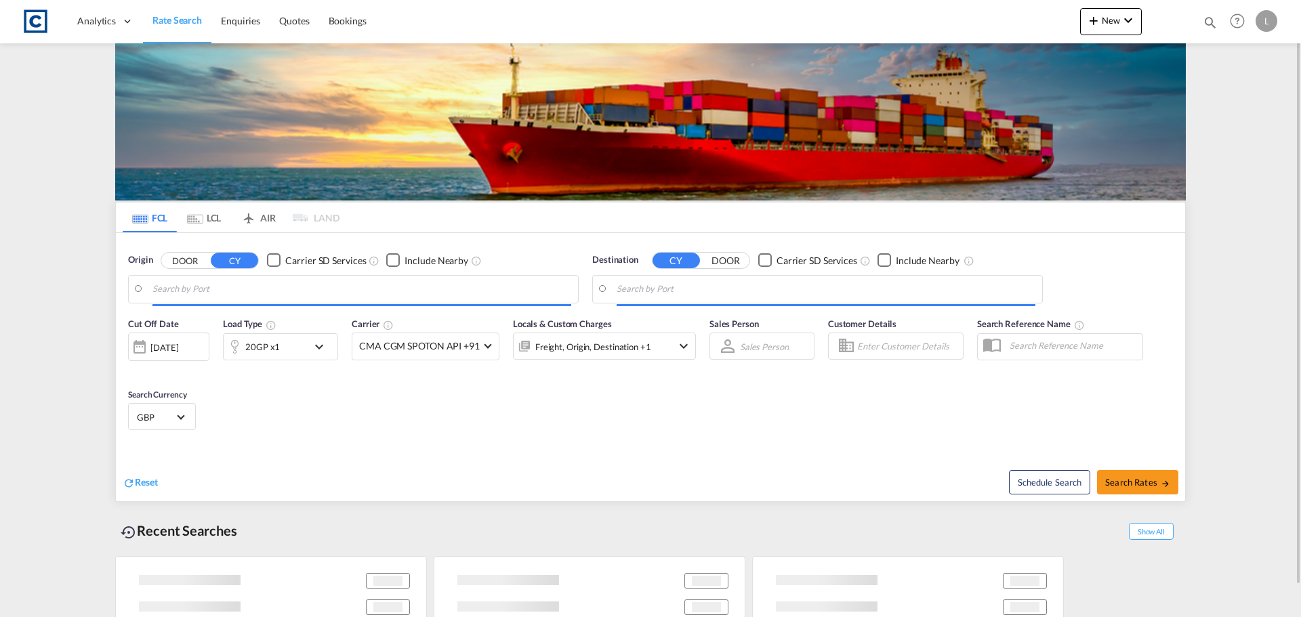
type input "GB-WN8, [GEOGRAPHIC_DATA]"
type input "Ajman, AEAJM"
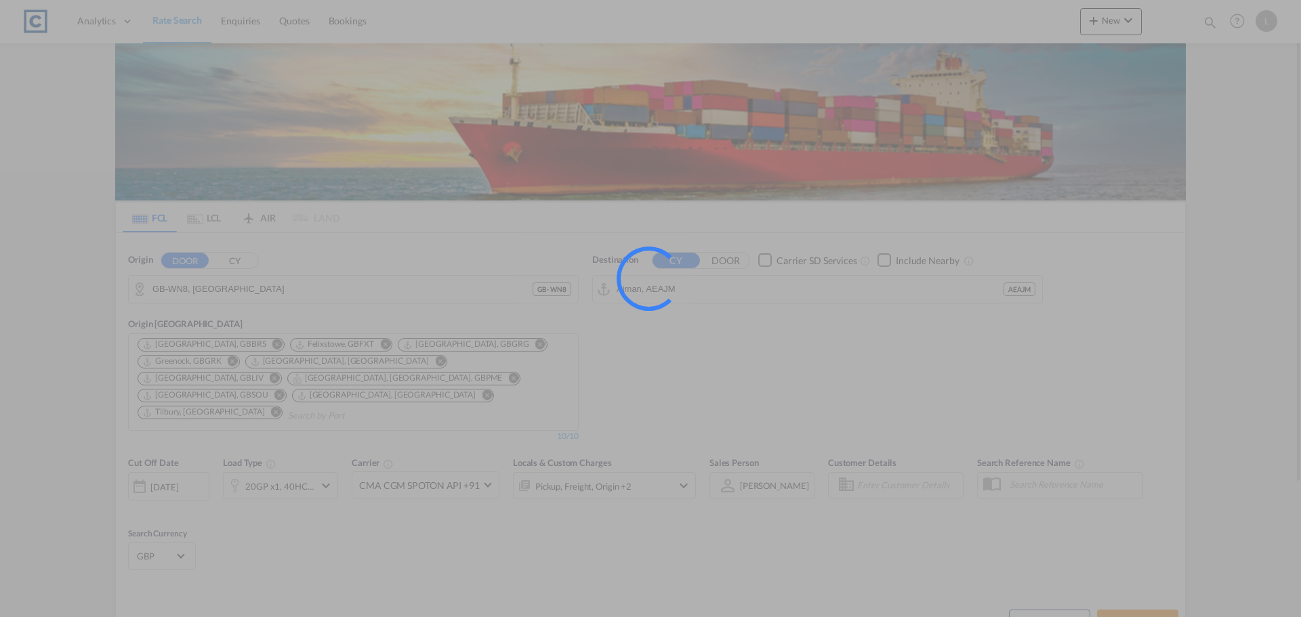
click at [262, 293] on div at bounding box center [650, 308] width 1301 height 617
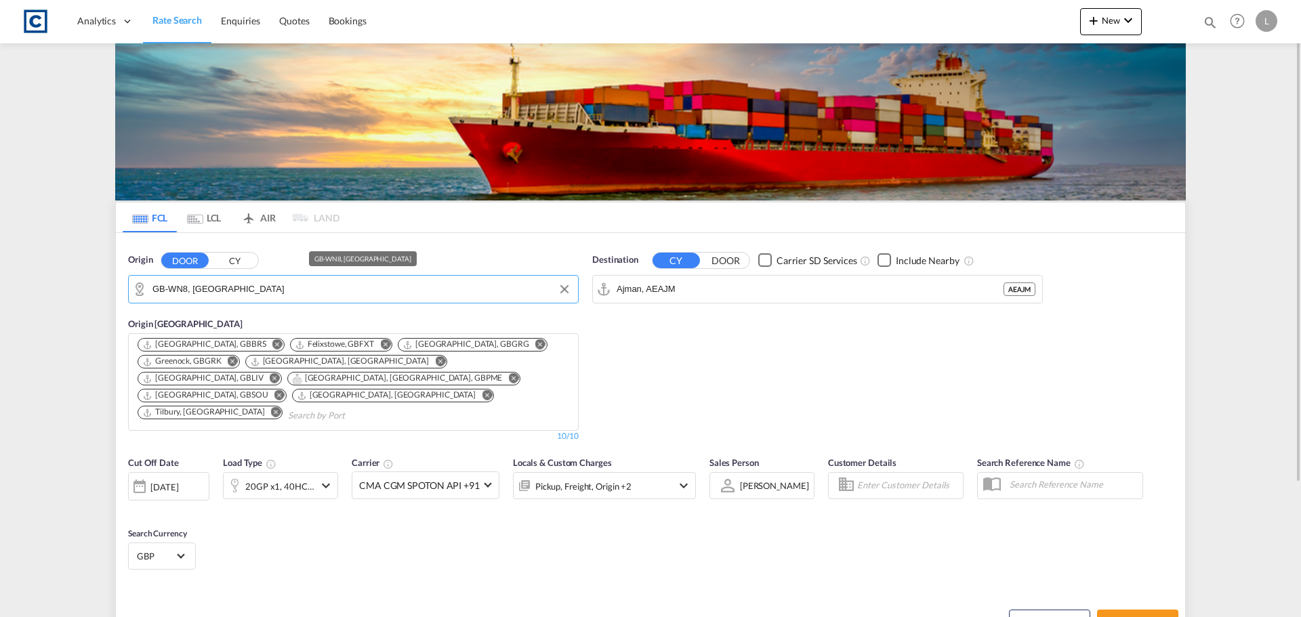
click at [268, 293] on input "GB-WN8, [GEOGRAPHIC_DATA]" at bounding box center [362, 289] width 419 height 20
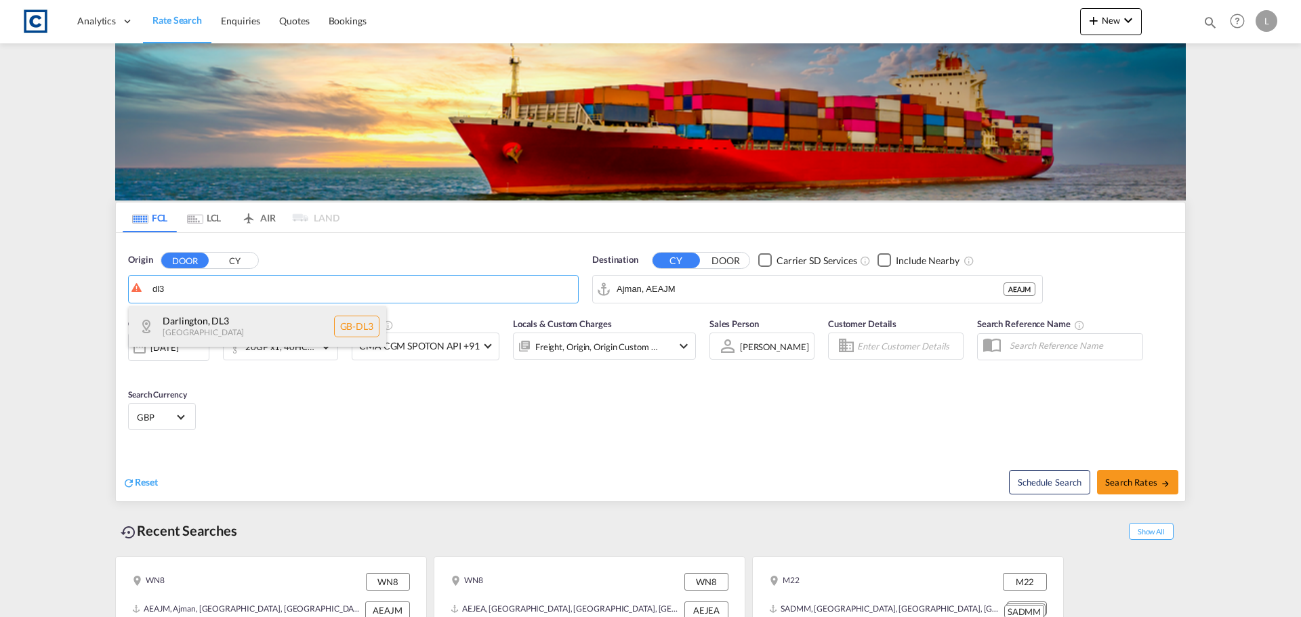
click at [236, 321] on div "Darlington , DL3 United Kingdom GB-DL3" at bounding box center [258, 326] width 258 height 41
type input "GB-DL3, Darlington"
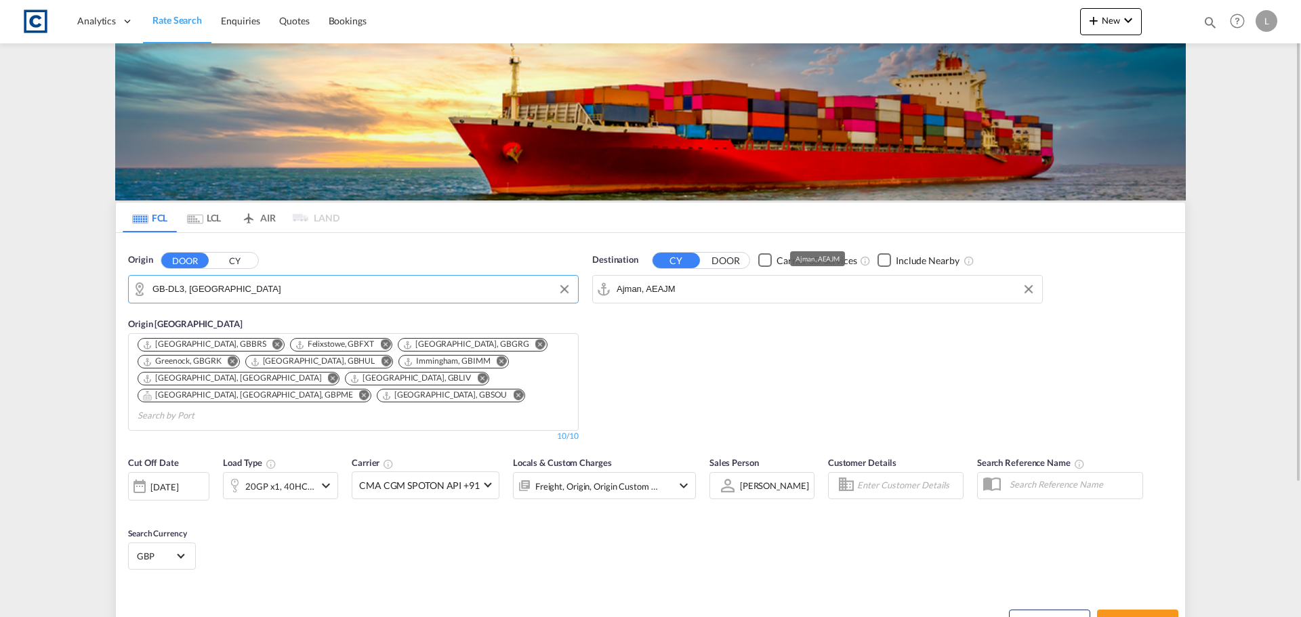
click at [691, 289] on input "Ajman, AEAJM" at bounding box center [826, 289] width 419 height 20
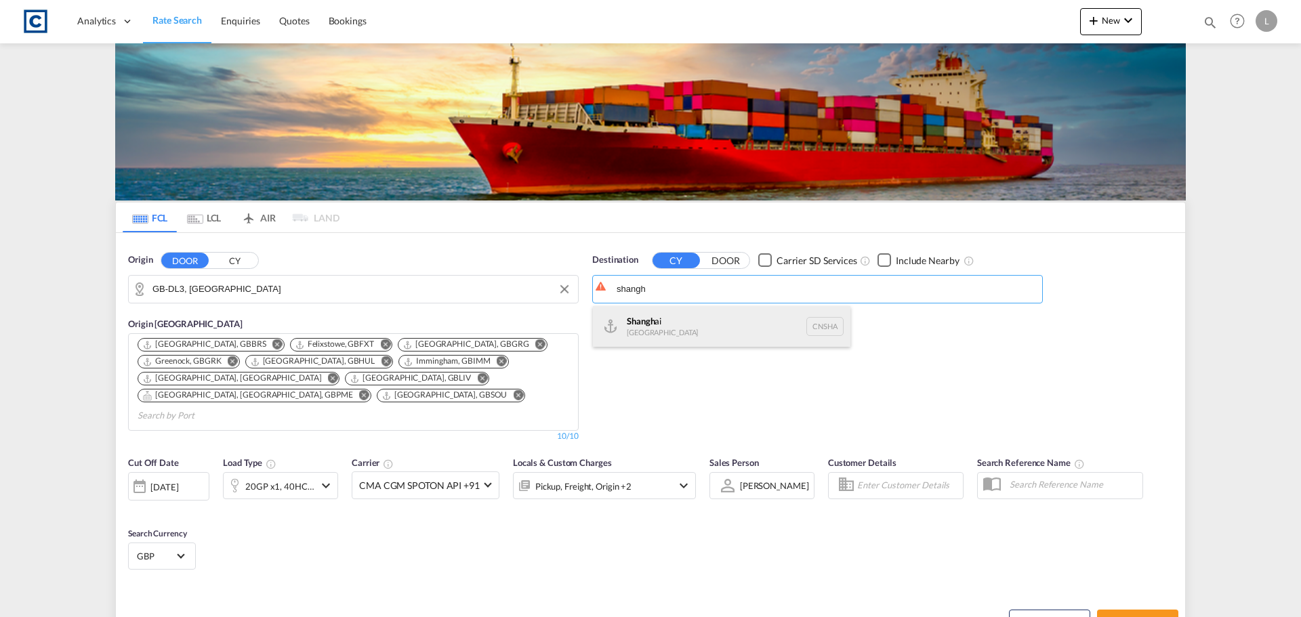
click at [630, 320] on div "Shangh ai China CNSHA" at bounding box center [722, 326] width 258 height 41
type input "Shanghai, CNSHA"
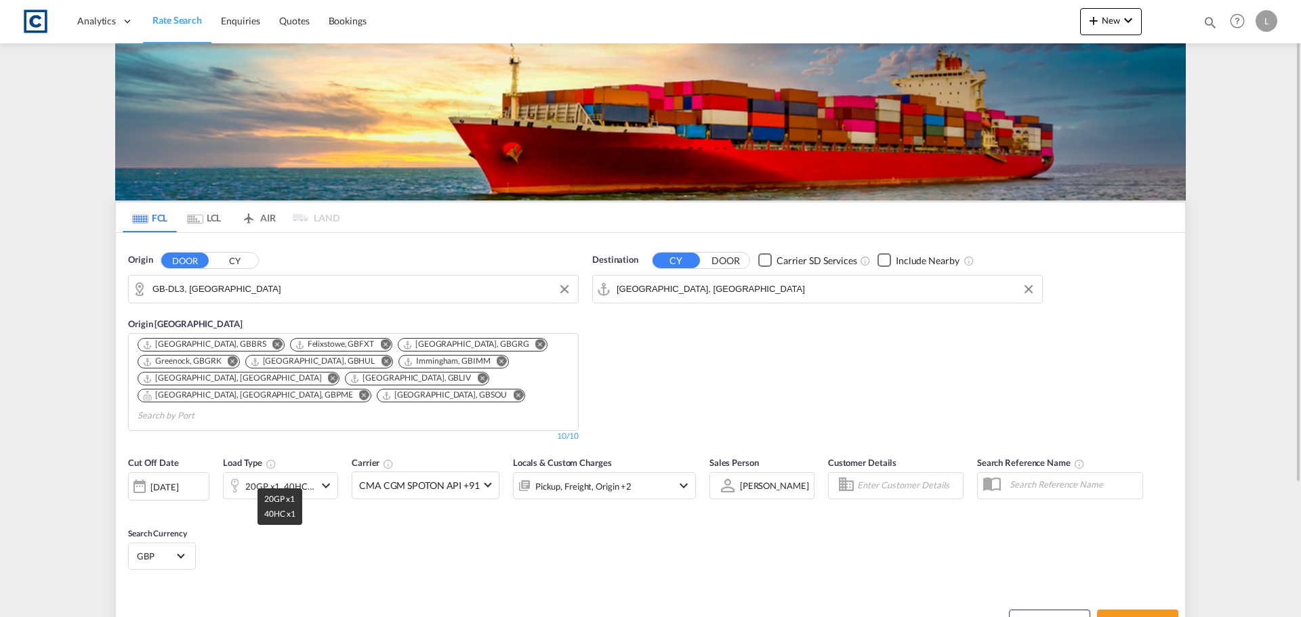
click at [281, 477] on div "20GP x1, 40HC x1" at bounding box center [279, 486] width 69 height 19
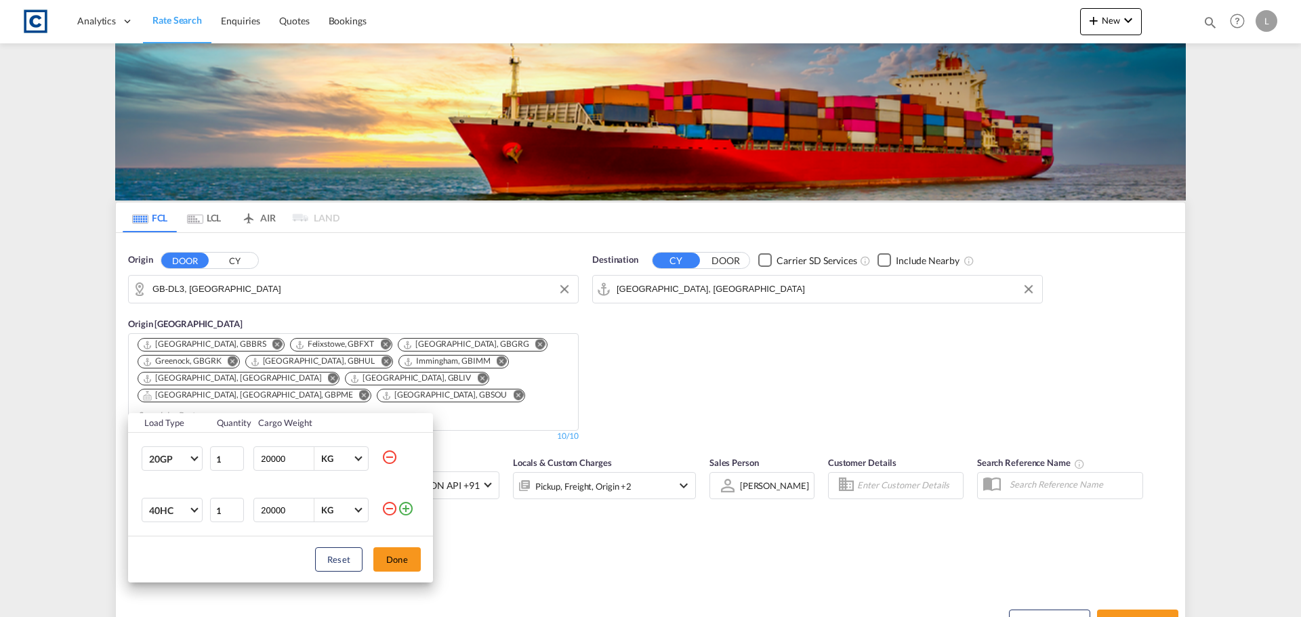
click at [390, 506] on md-icon "icon-minus-circle-outline" at bounding box center [390, 509] width 16 height 16
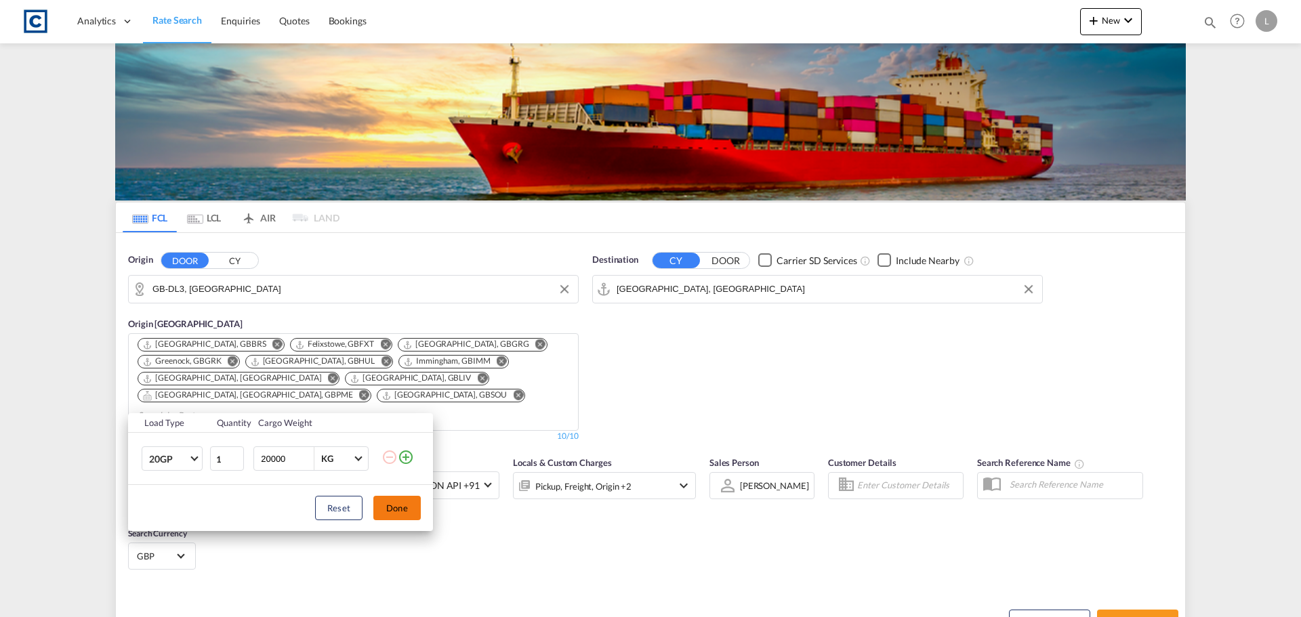
click at [399, 506] on button "Done" at bounding box center [396, 508] width 47 height 24
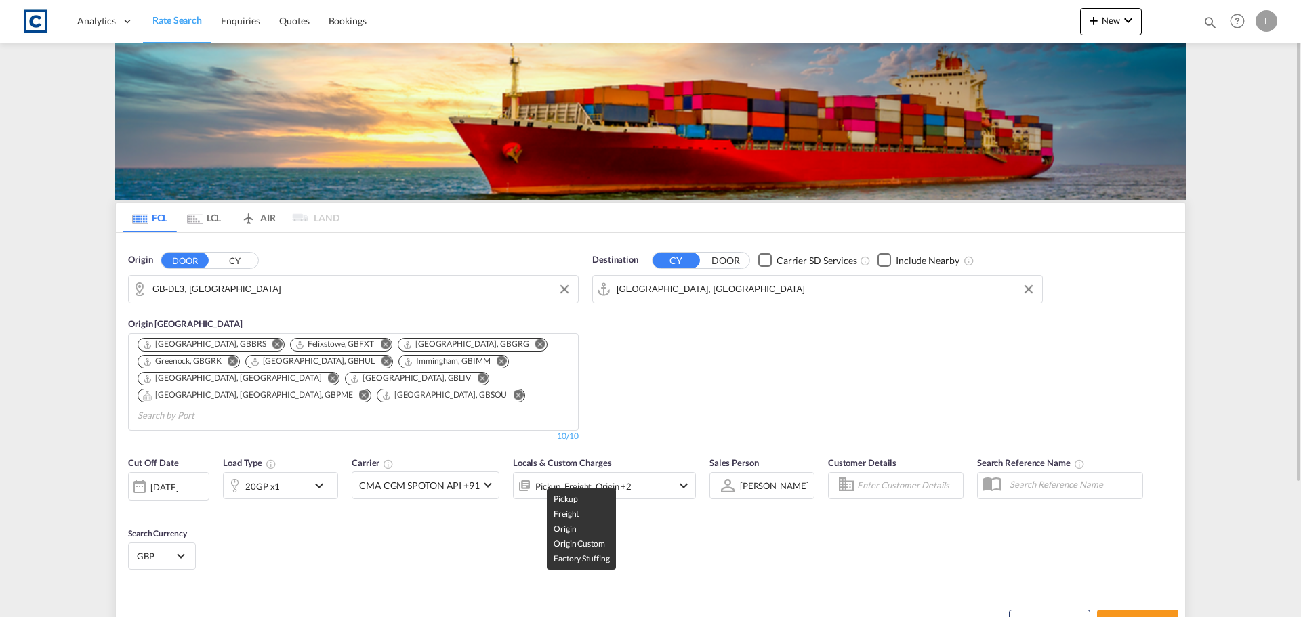
click at [612, 477] on div "Pickup, Freight, Origin +2" at bounding box center [583, 486] width 96 height 19
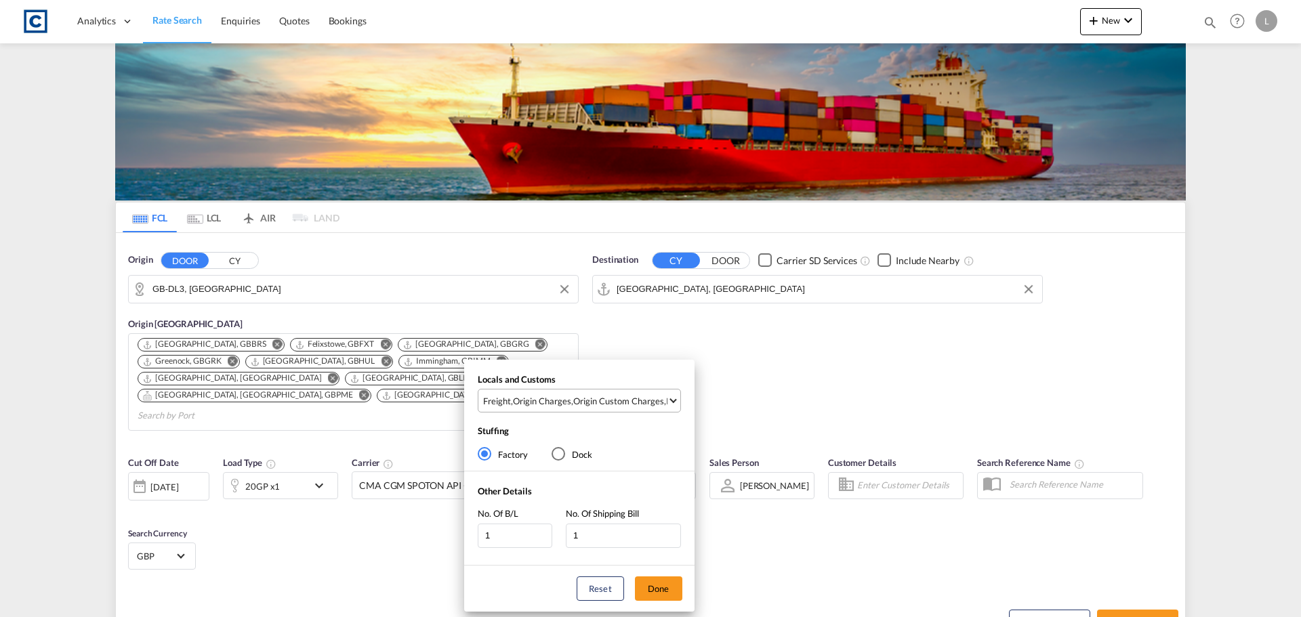
click at [598, 399] on div "Origin Custom Charges" at bounding box center [618, 401] width 91 height 12
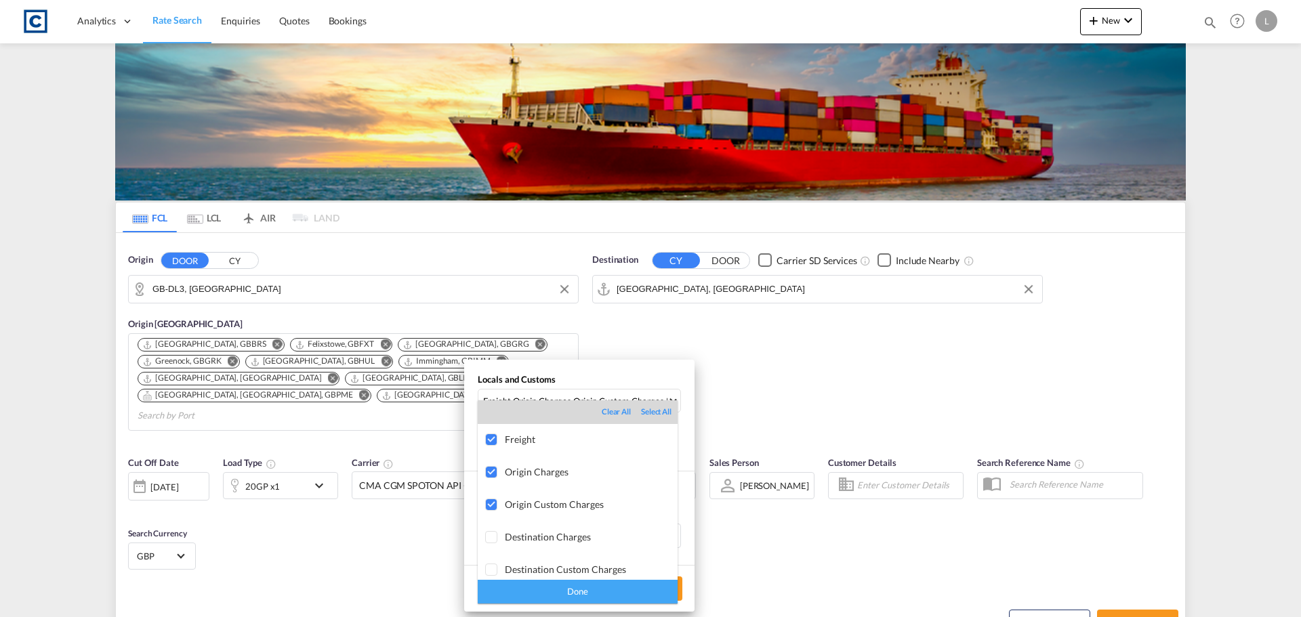
click at [613, 589] on div "Done" at bounding box center [578, 592] width 200 height 24
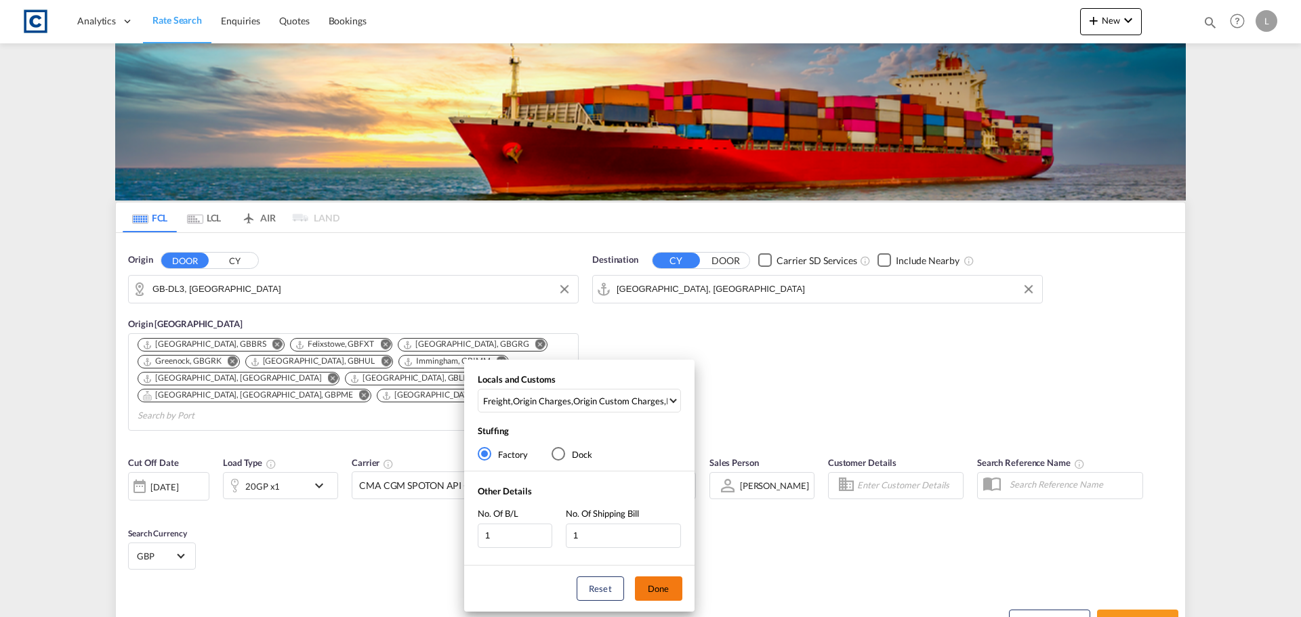
click at [675, 585] on button "Done" at bounding box center [658, 589] width 47 height 24
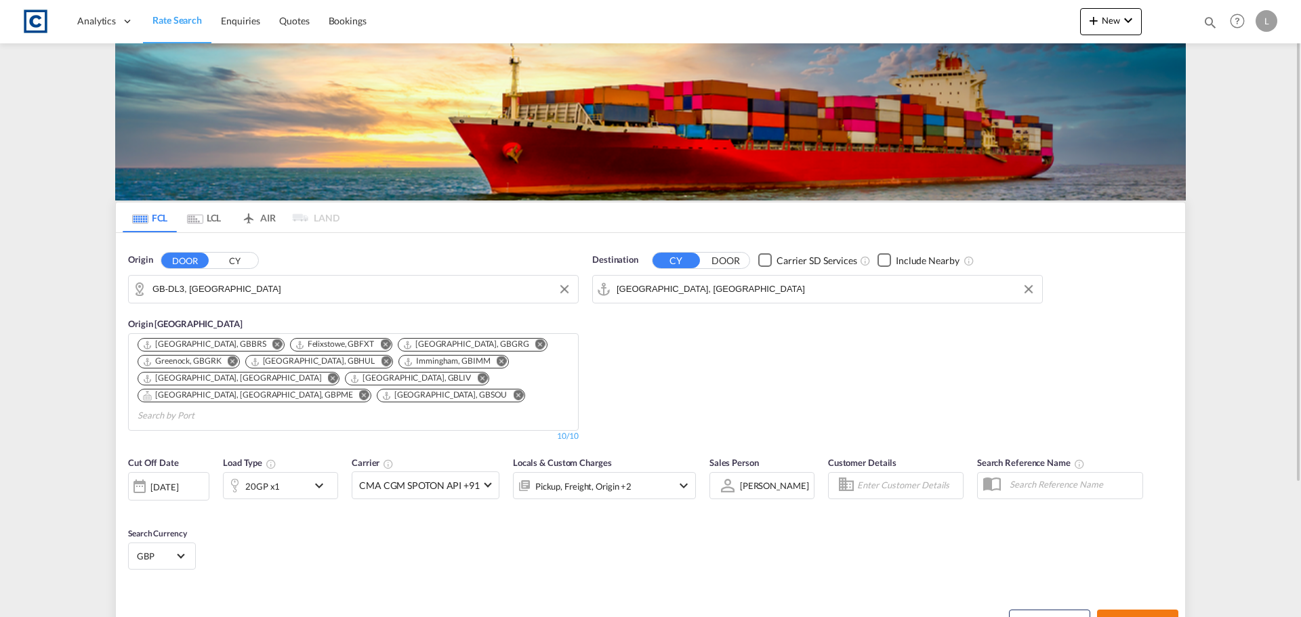
click at [1131, 617] on span "Search Rates" at bounding box center [1137, 622] width 65 height 11
type input "DL3 to CNSHA / 11 Sep 2025"
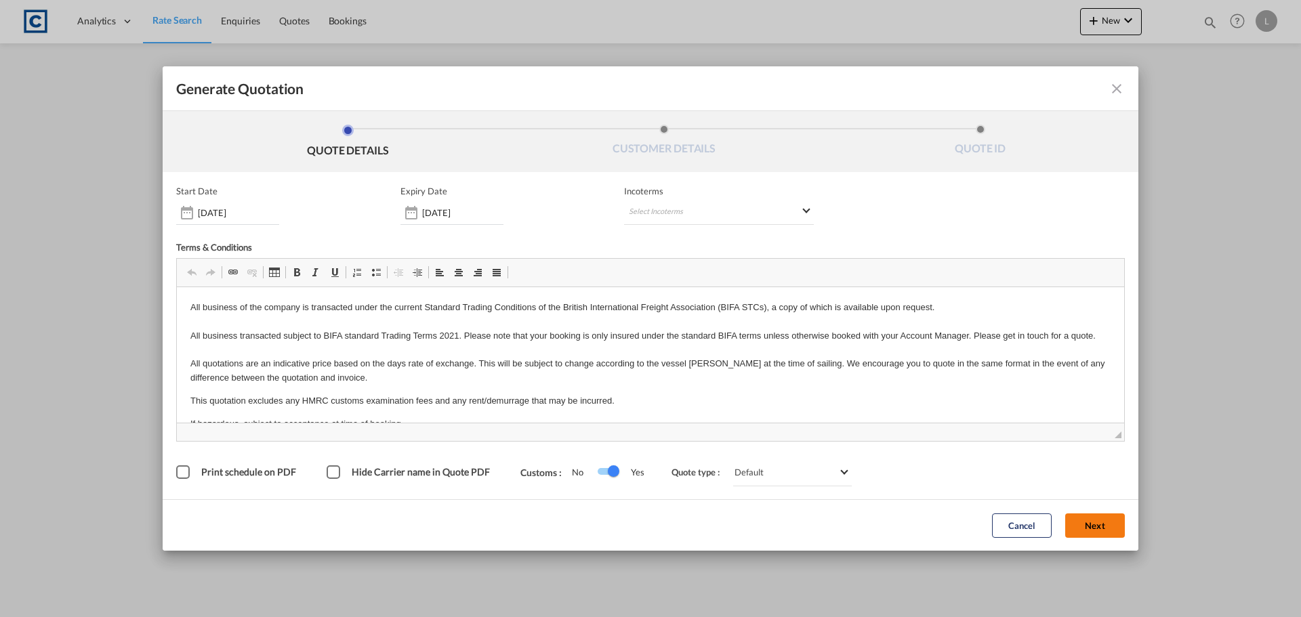
click at [1096, 527] on button "Next" at bounding box center [1096, 526] width 60 height 24
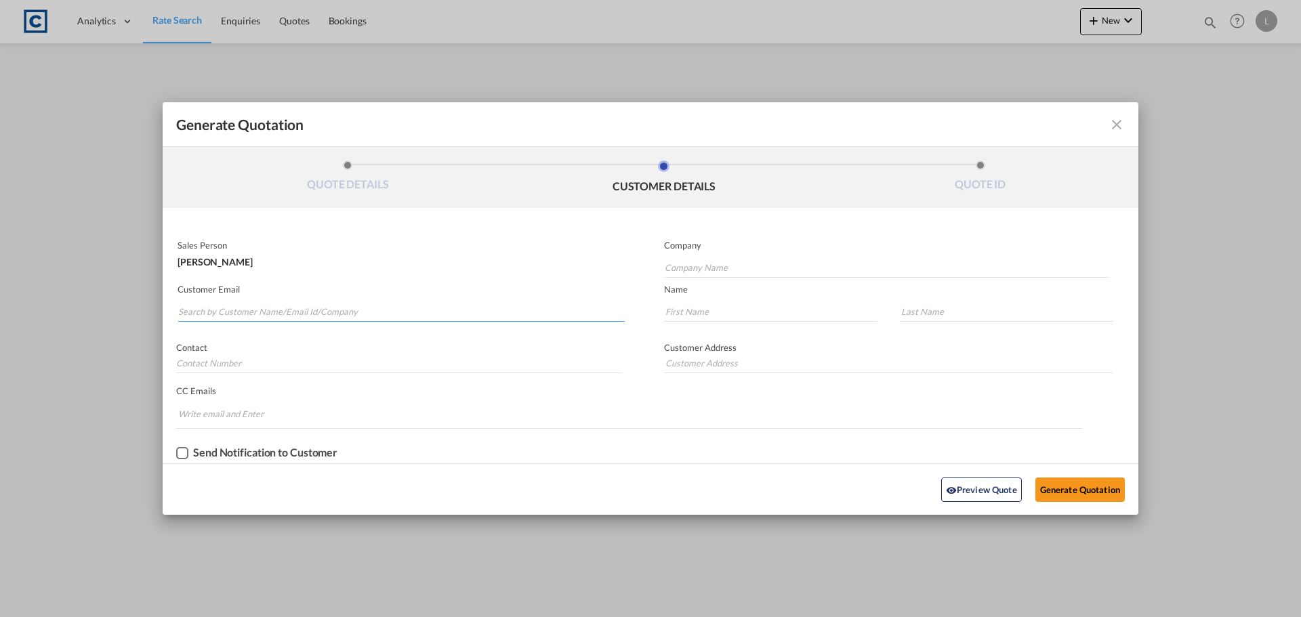
click at [207, 309] on input "Search by Customer Name/Email Id/Company" at bounding box center [401, 312] width 447 height 20
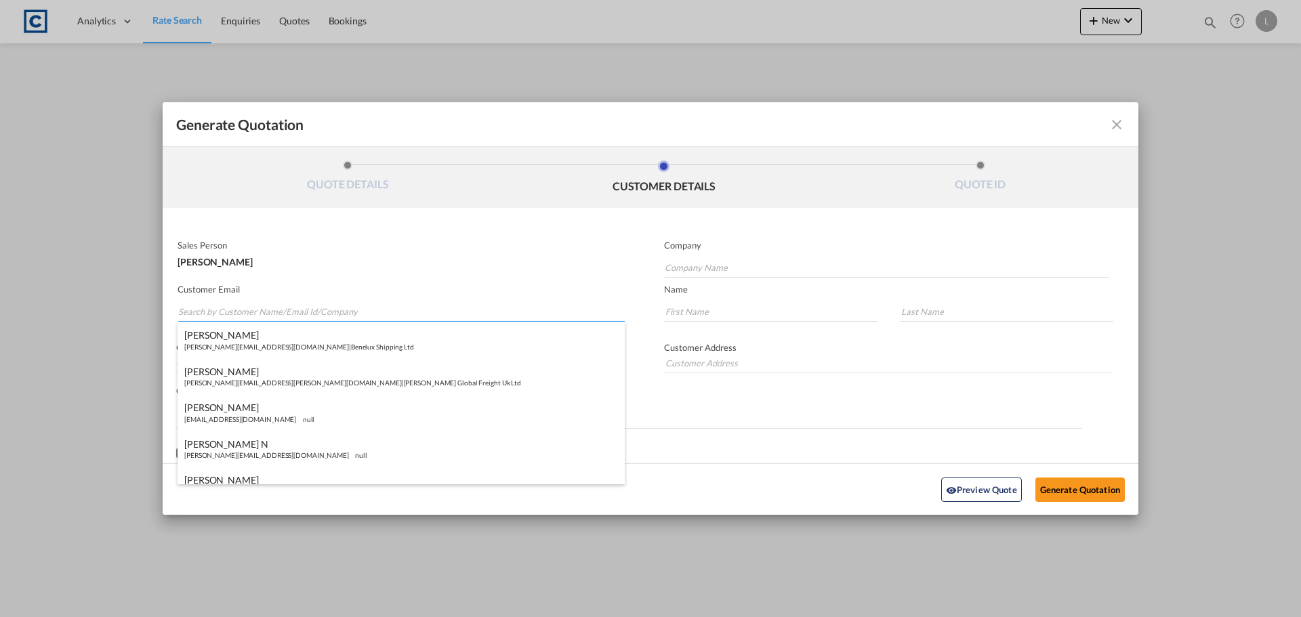
paste input "Vineet Naik <vineet@ventura-shipping.com>"
click at [230, 313] on input "Vineet Naik <vineet@ventura-shipping.com>" at bounding box center [401, 312] width 447 height 20
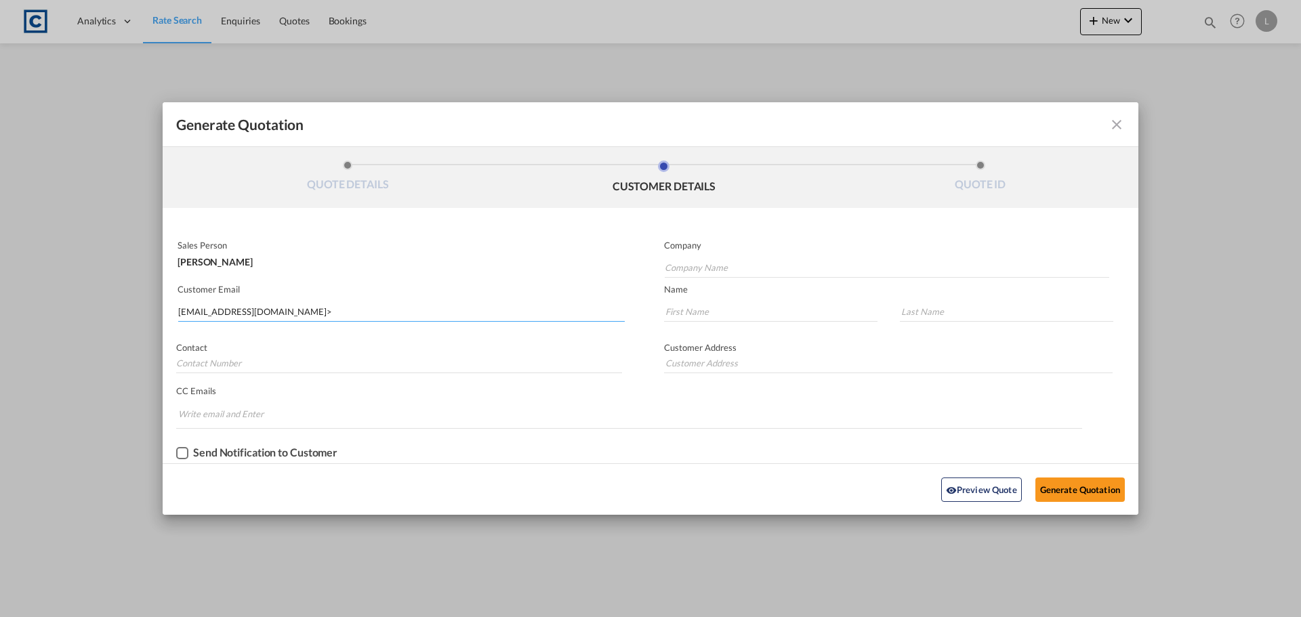
click at [321, 318] on input "vineet@ventura-shipping.com>" at bounding box center [401, 312] width 447 height 20
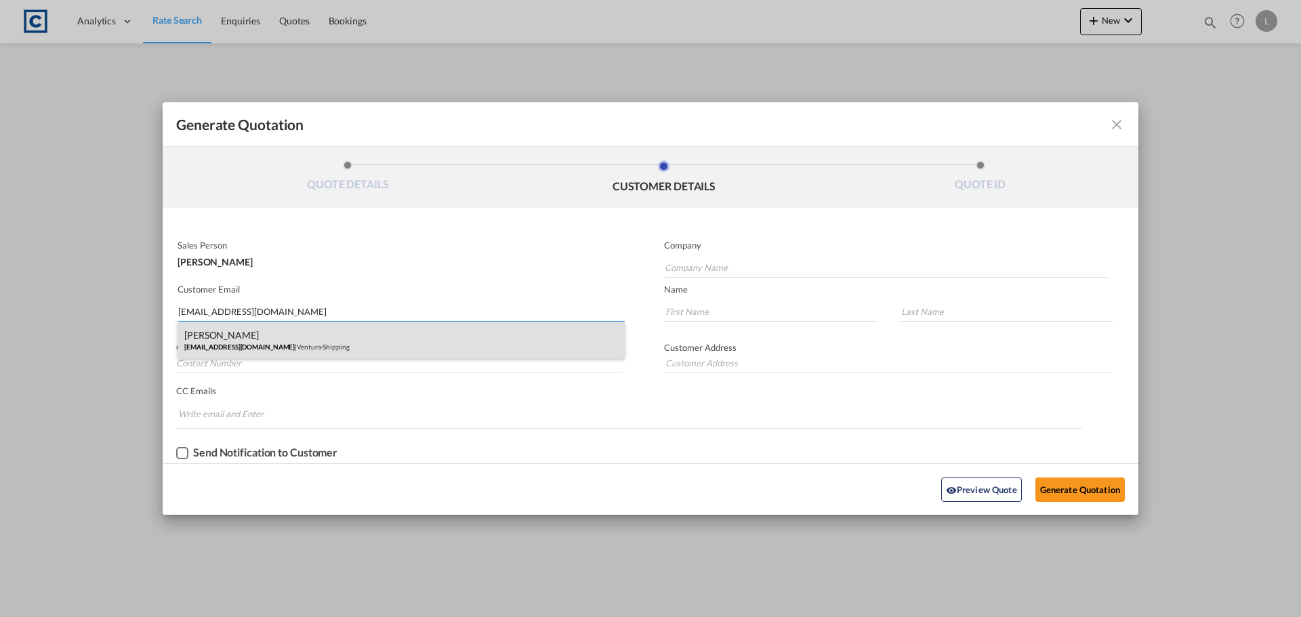
type input "vineet@ventura-shipping.com"
click at [237, 329] on div "Vineet Naik vineet@ventura-shipping.com | Ventura-Shipping" at bounding box center [401, 340] width 447 height 37
type input "Ventura-Shipping"
type input "Vineet"
type input "Naik"
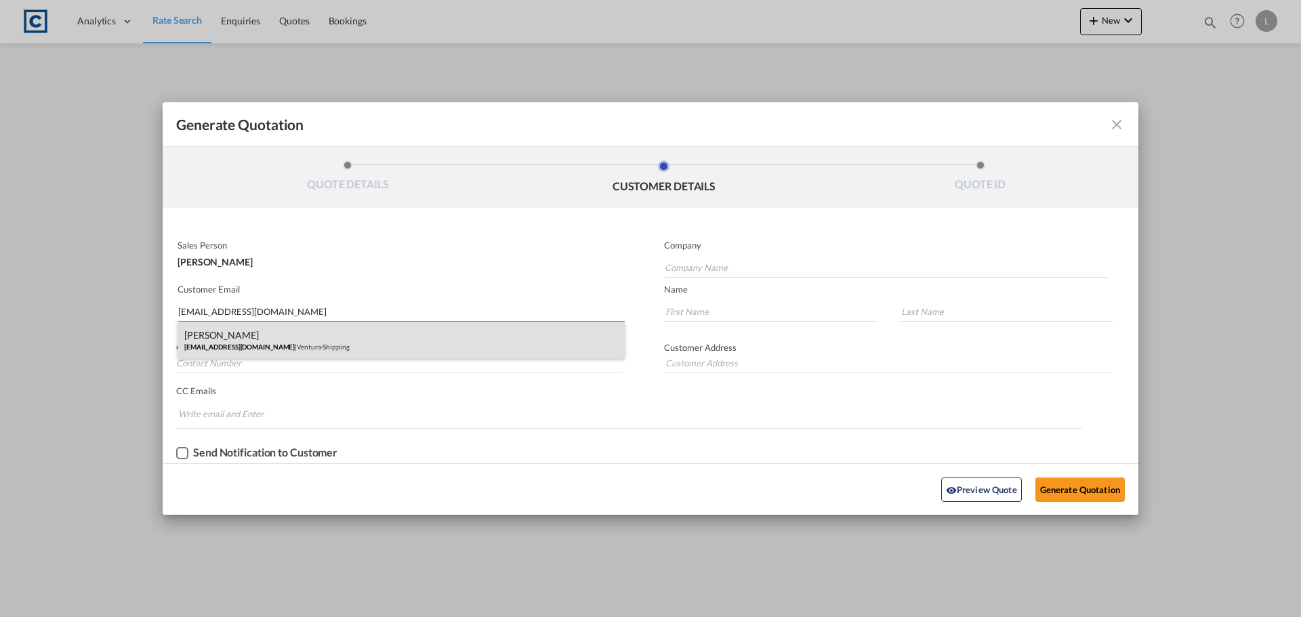
type input "+44 1753 251603"
type input "Ventura Shipping UK Ltd. Aviation House The Lodge Unit 15 Harmonsdsworth Lane W…"
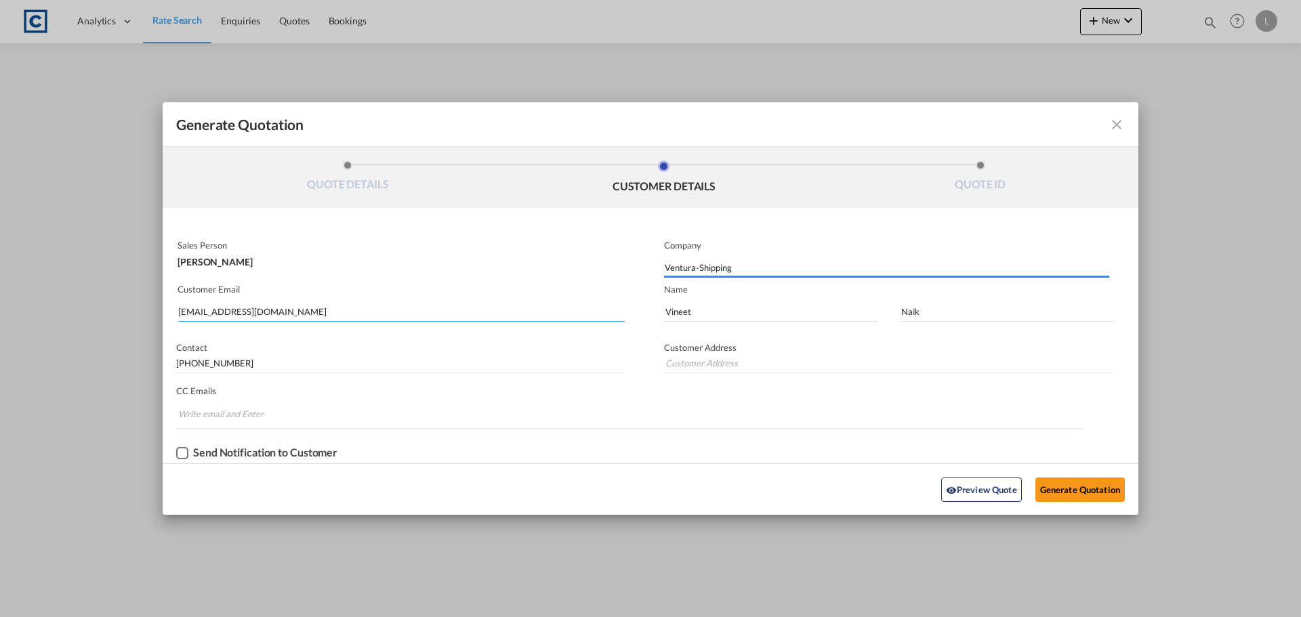
type input "Ventura Shipping UK Ltd. Aviation House The Lodge Unit 15 Harmonsdsworth Lane W…"
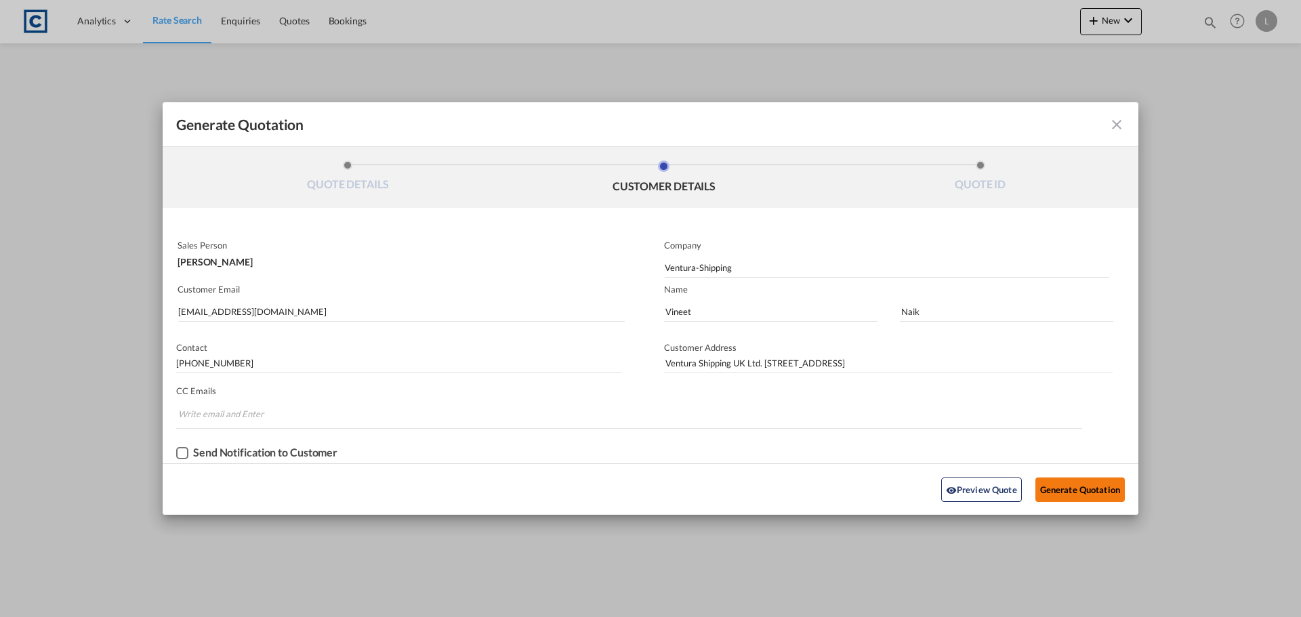
click at [1067, 480] on button "Generate Quotation" at bounding box center [1080, 490] width 89 height 24
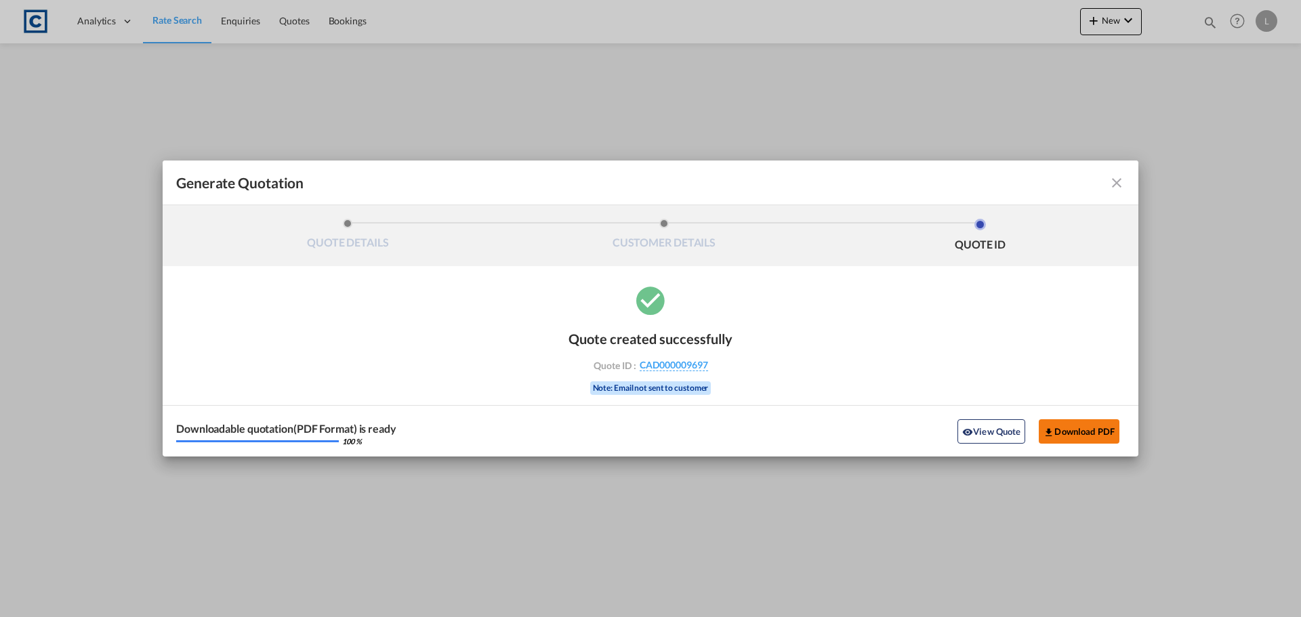
click at [1076, 429] on button "Download PDF" at bounding box center [1079, 432] width 81 height 24
click at [1117, 184] on md-icon "icon-close fg-AAA8AD cursor m-0" at bounding box center [1117, 183] width 16 height 16
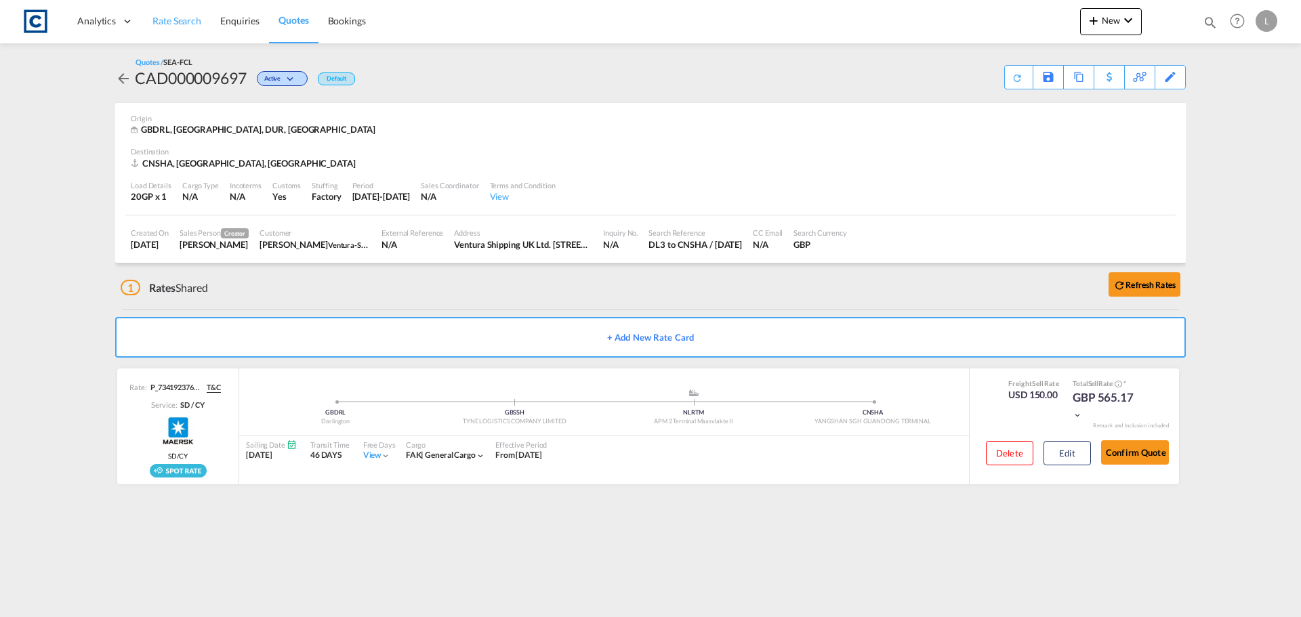
click at [168, 18] on span "Rate Search" at bounding box center [177, 21] width 49 height 12
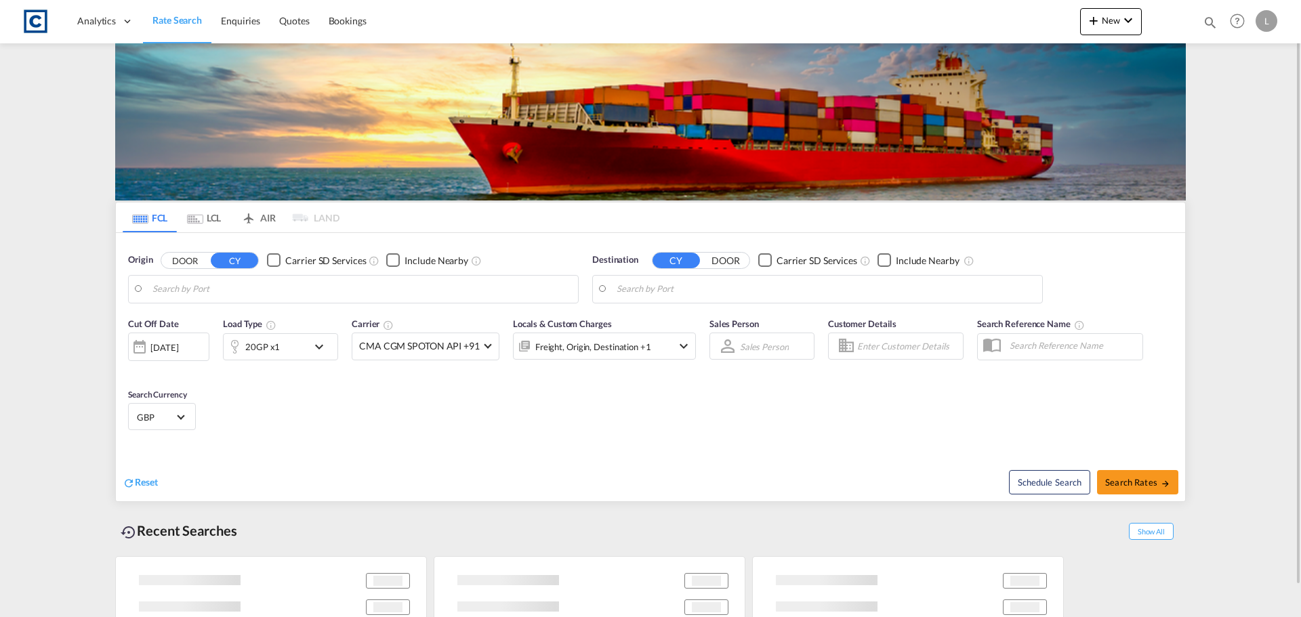
type input "GB-DL3, Darlington"
type input "Shanghai, CNSHA"
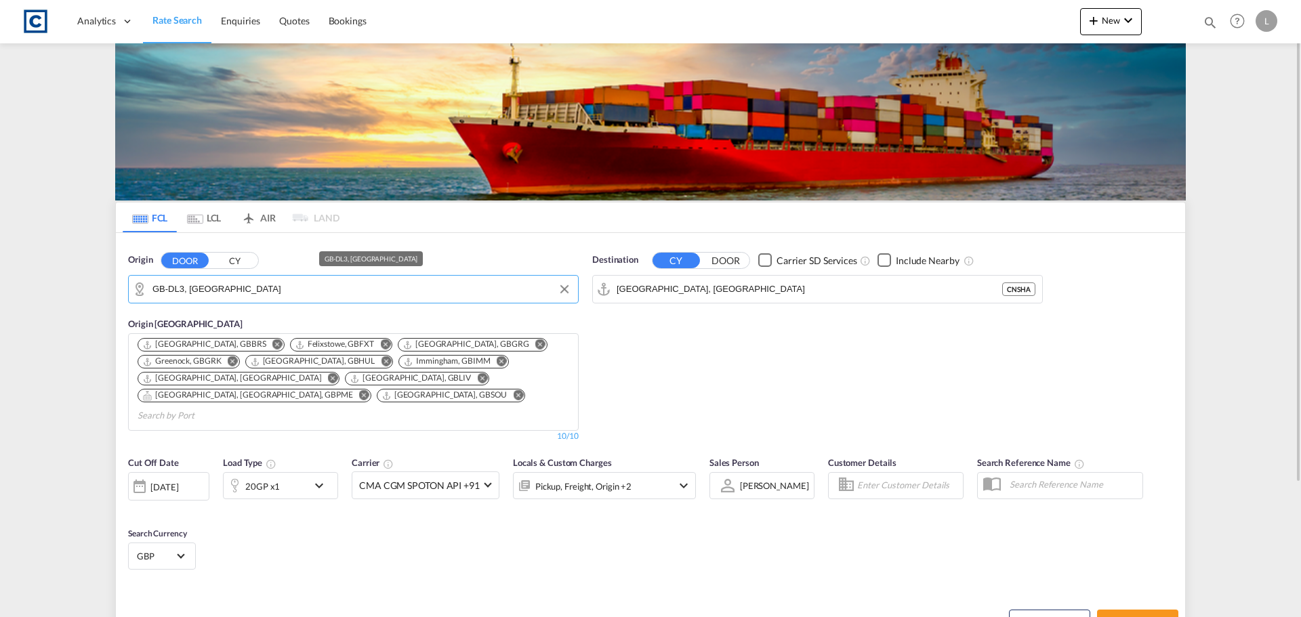
click at [241, 287] on input "GB-DL3, Darlington" at bounding box center [362, 289] width 419 height 20
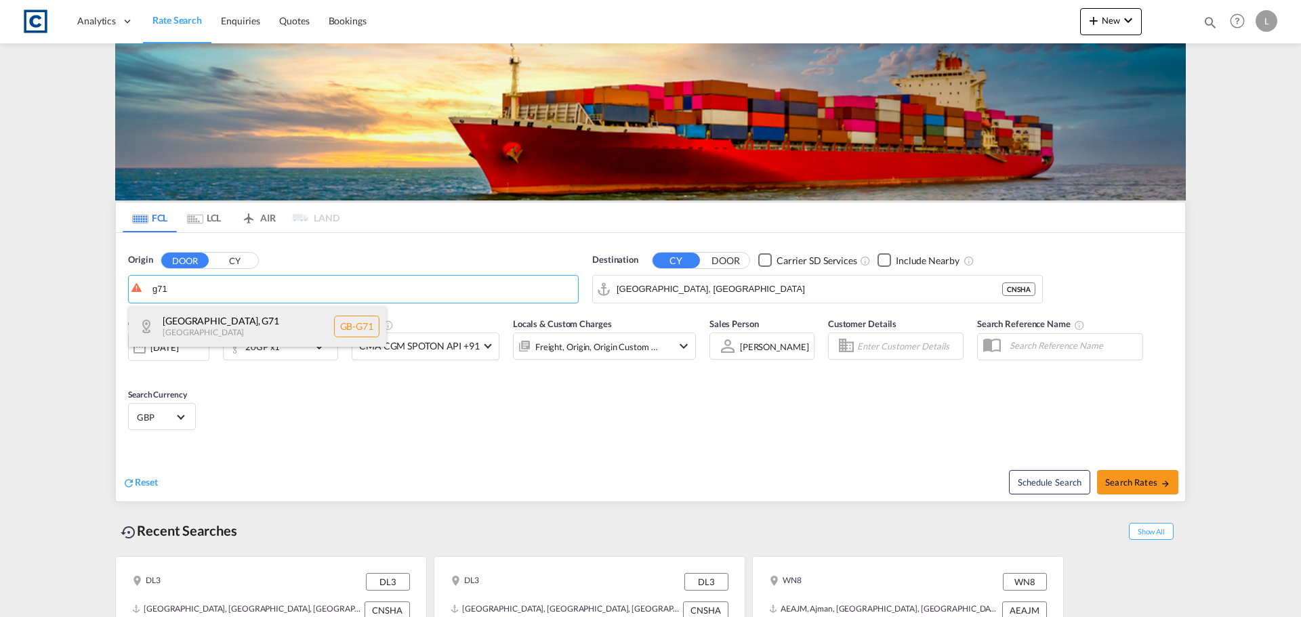
click at [203, 331] on div "Glasgow City , G71 United Kingdom GB-G71" at bounding box center [258, 326] width 258 height 41
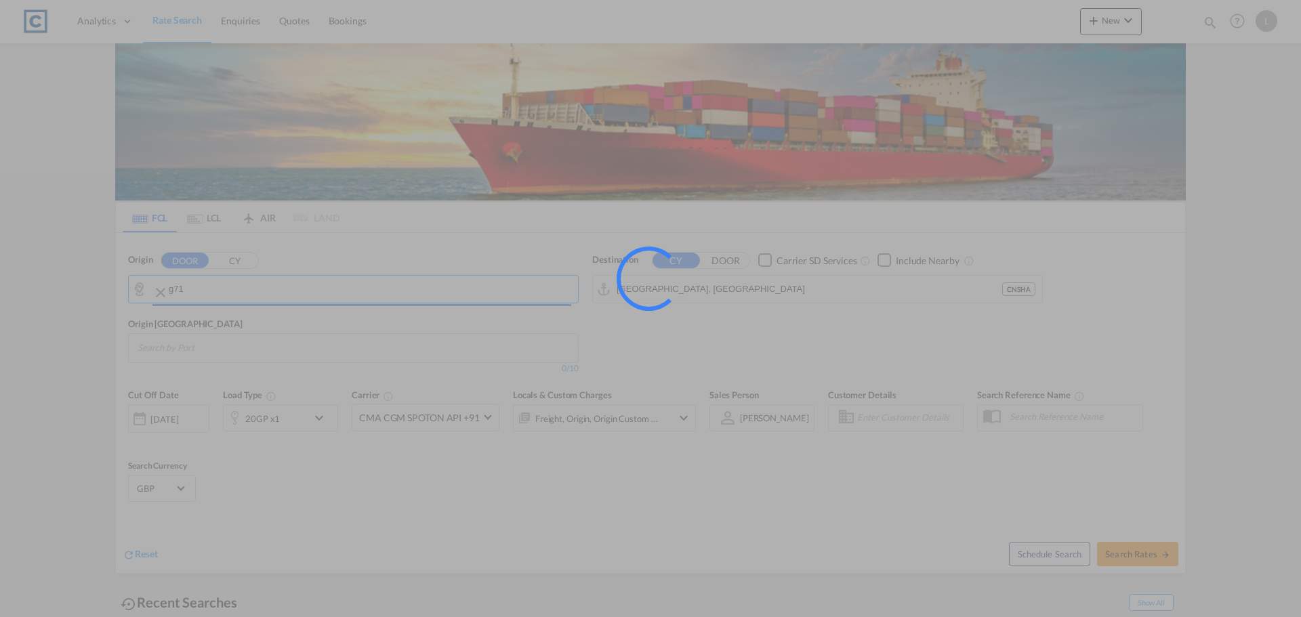
type input "GB-G71, Glasgow City"
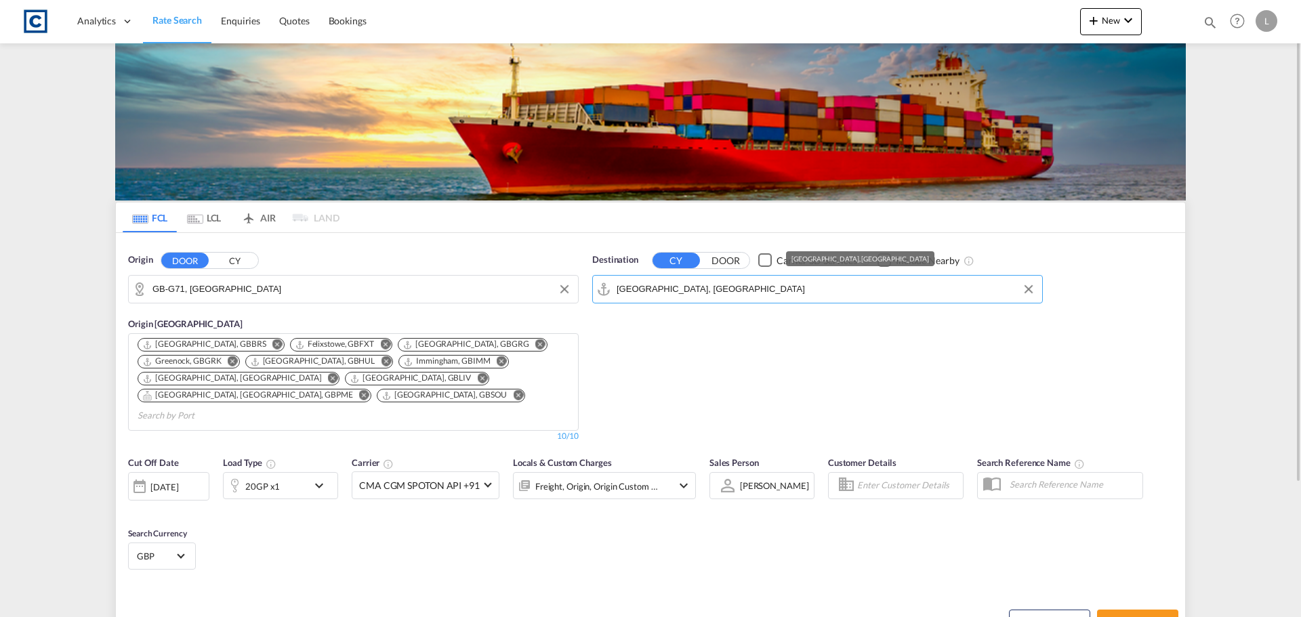
click at [713, 289] on input "Shanghai, CNSHA" at bounding box center [826, 289] width 419 height 20
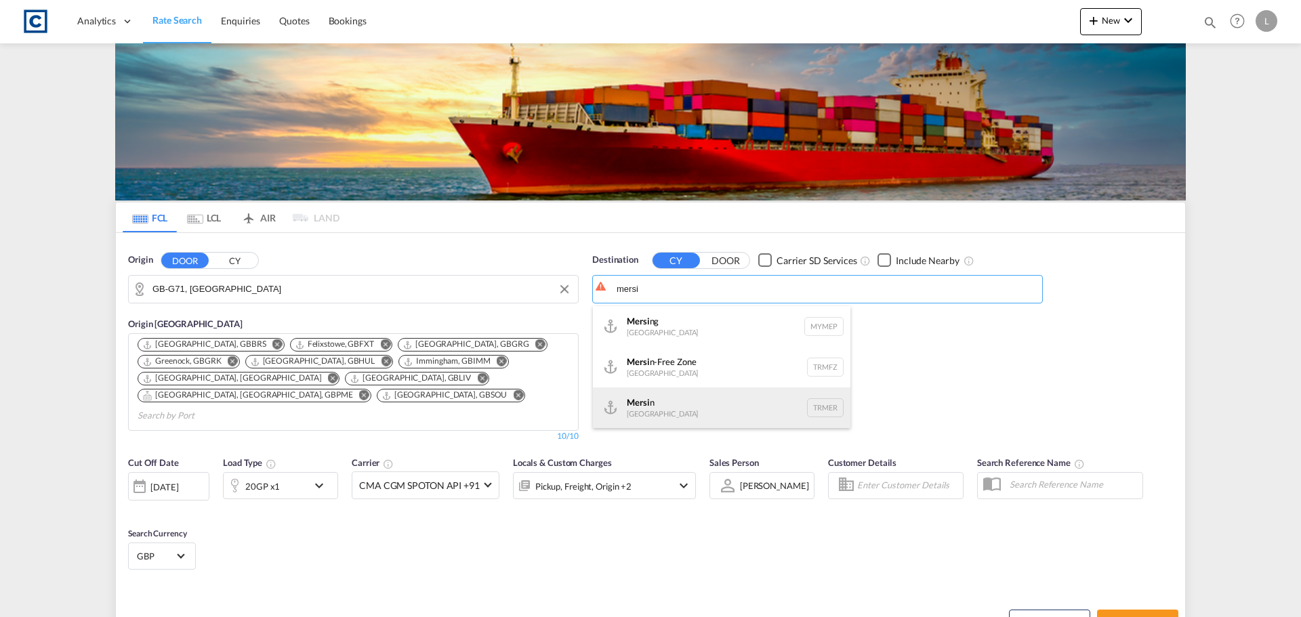
click at [691, 409] on div "Mersi n Turkey TRMER" at bounding box center [722, 408] width 258 height 41
type input "Mersin, TRMER"
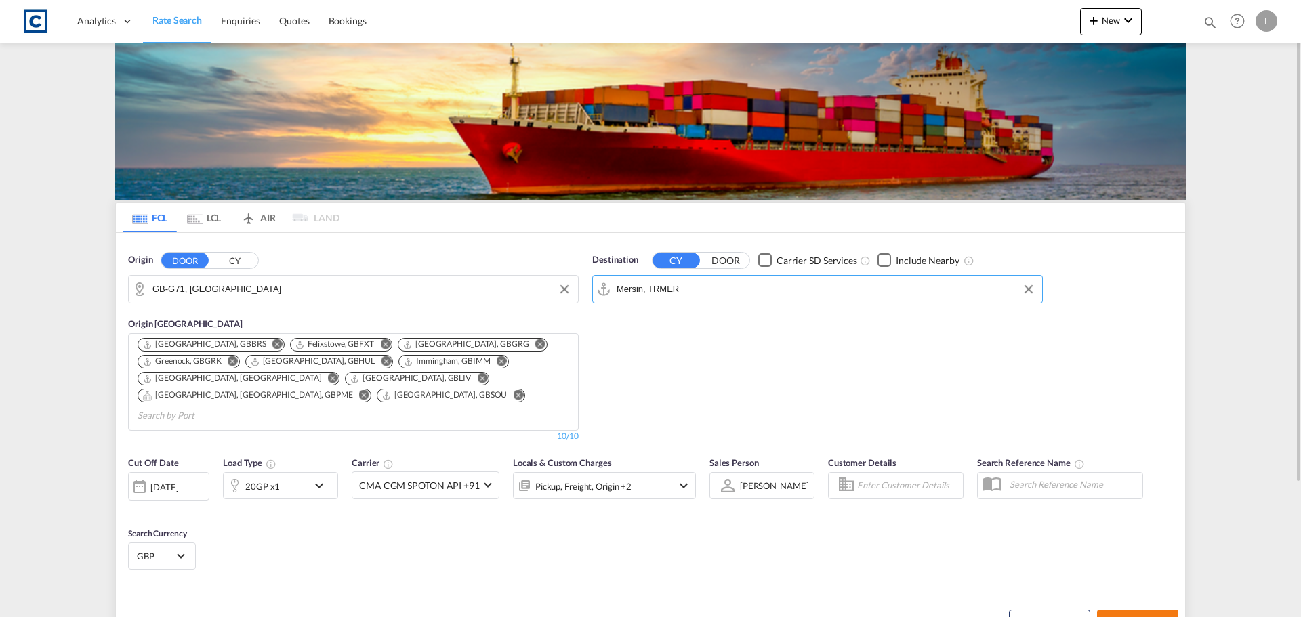
click at [1124, 617] on span "Search Rates" at bounding box center [1137, 622] width 65 height 11
type input "G71 to TRMER / 11 Sep 2025"
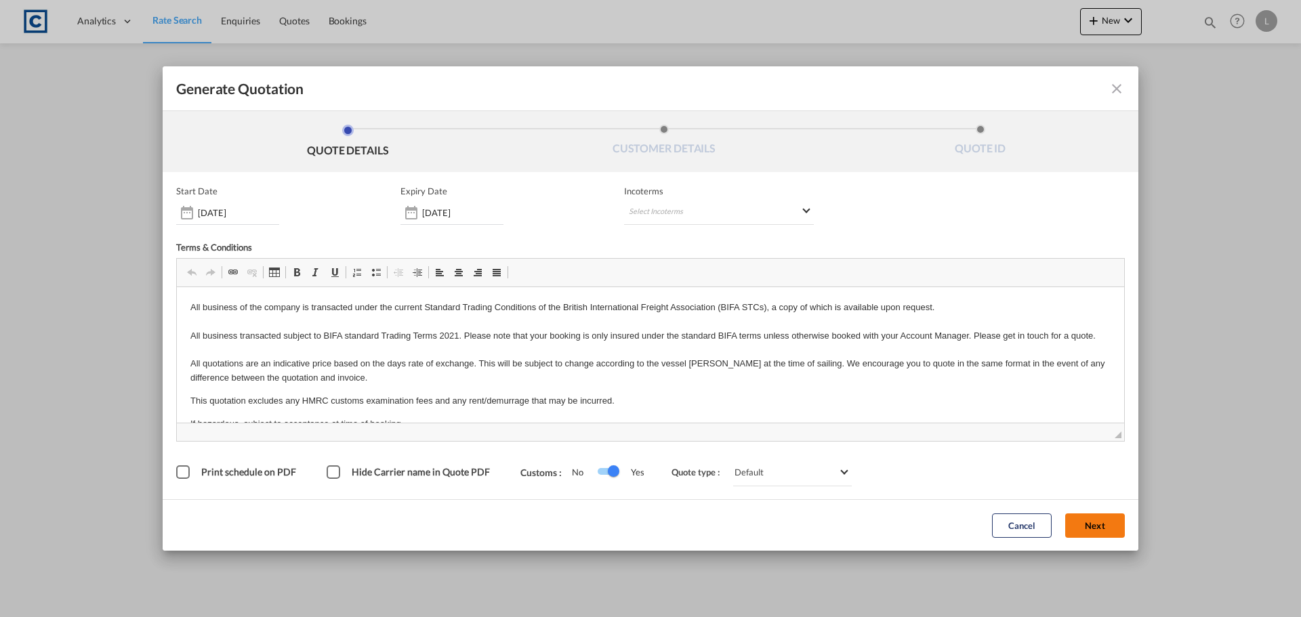
click at [1087, 523] on button "Next" at bounding box center [1096, 526] width 60 height 24
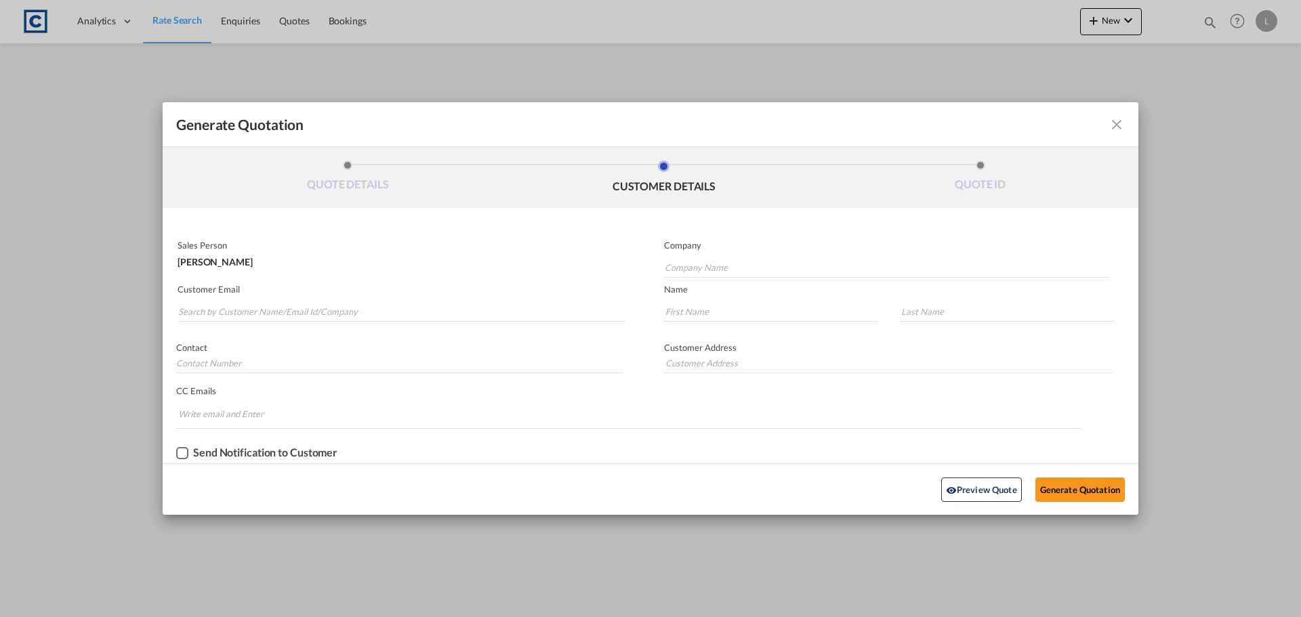
click at [176, 310] on md-input-container "Customer Email" at bounding box center [401, 304] width 450 height 43
click at [180, 312] on input "Search by Customer Name/Email Id/Company" at bounding box center [401, 312] width 447 height 20
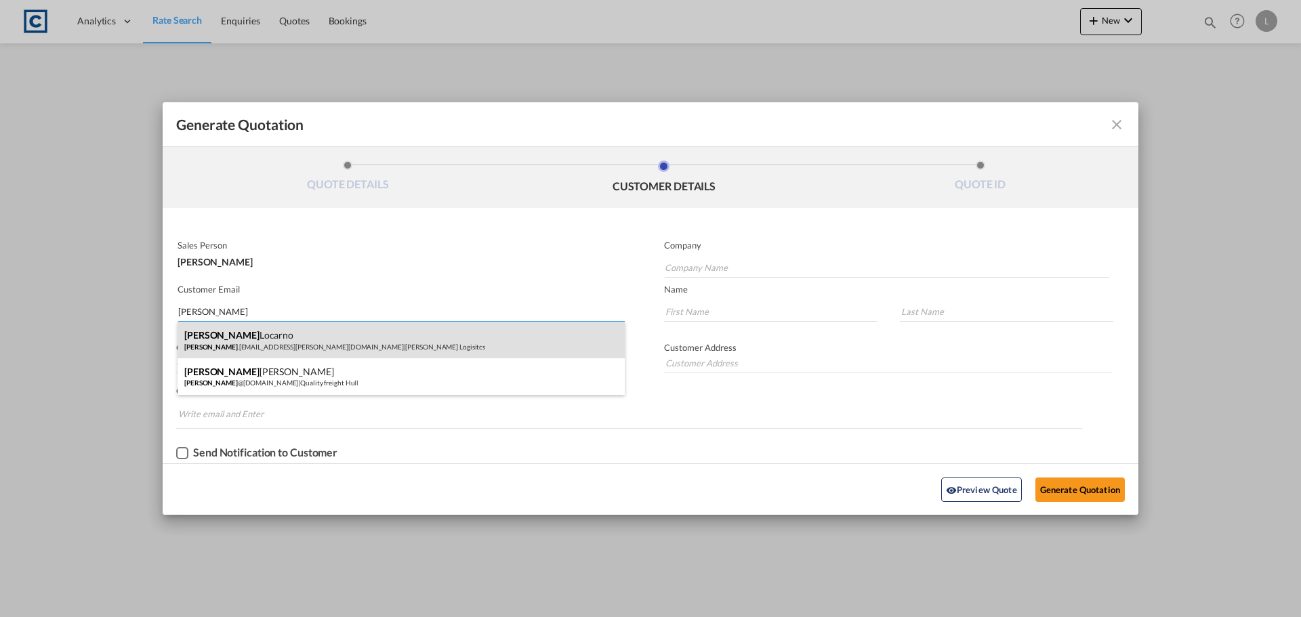
type input "andrea"
click at [275, 338] on div "Andrea Locarno Andrea .Locarno@gruber-logistics.com | Gruber Logisitcs" at bounding box center [401, 340] width 447 height 37
type input "Gruber Logisitcs"
type input "Andrea.Locarno@gruber-logistics.com"
type input "Andrea"
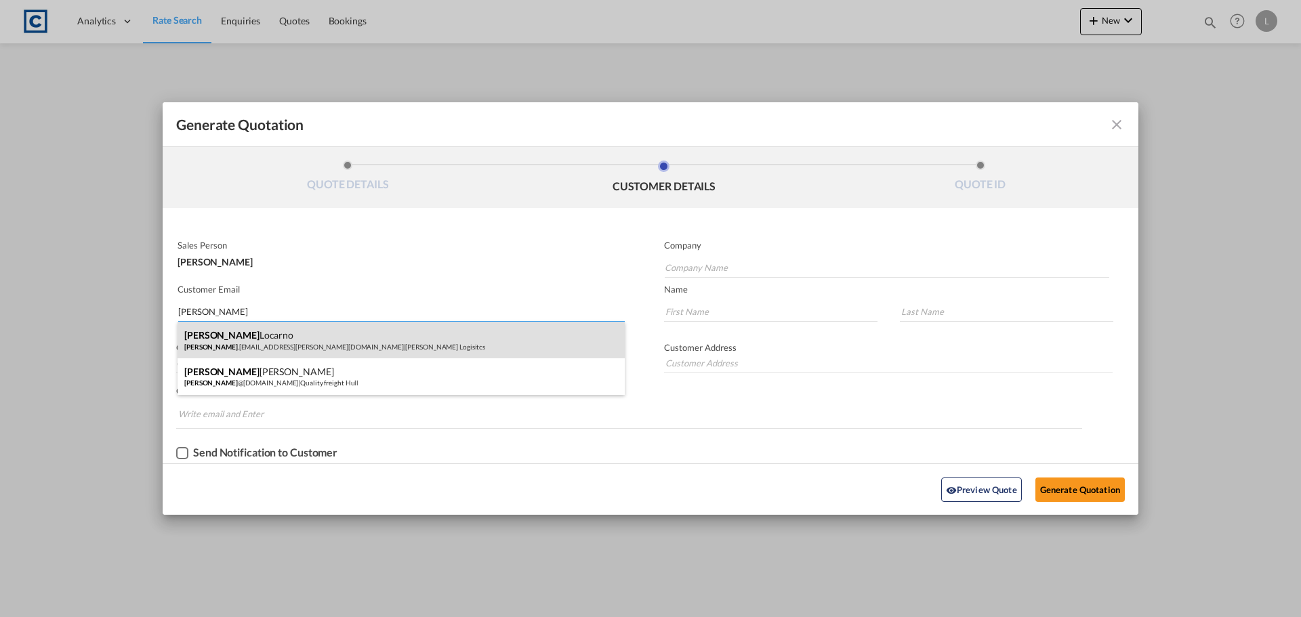
type input "Locarno"
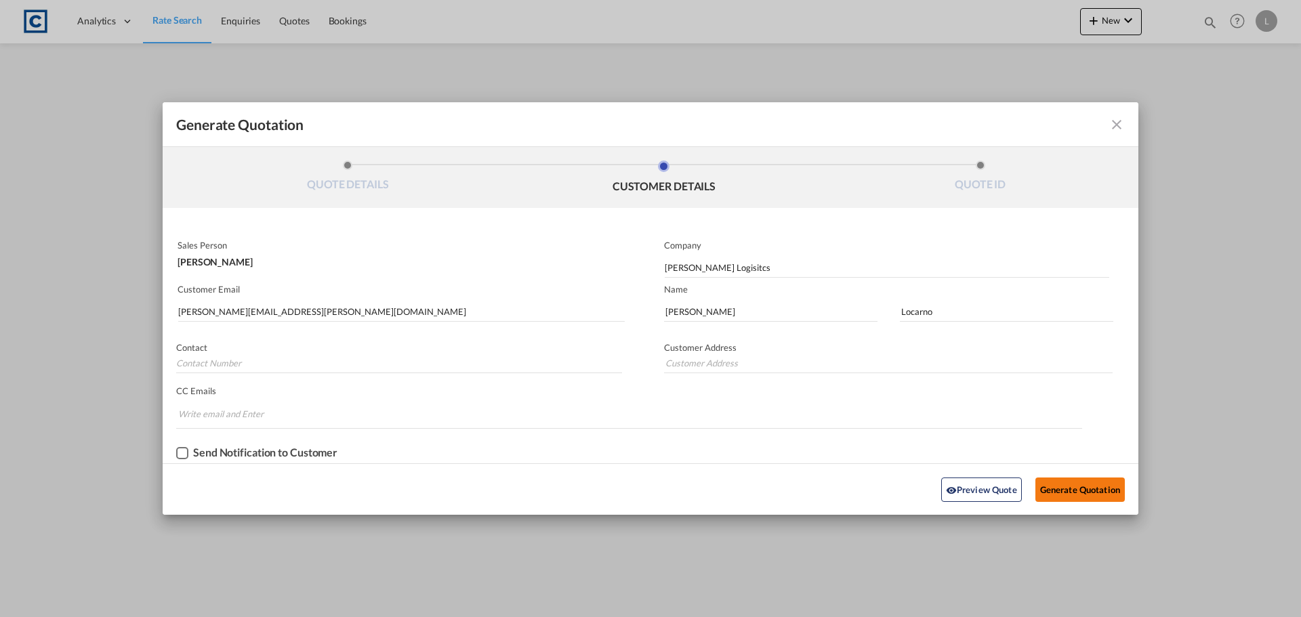
click at [1074, 483] on button "Generate Quotation" at bounding box center [1080, 490] width 89 height 24
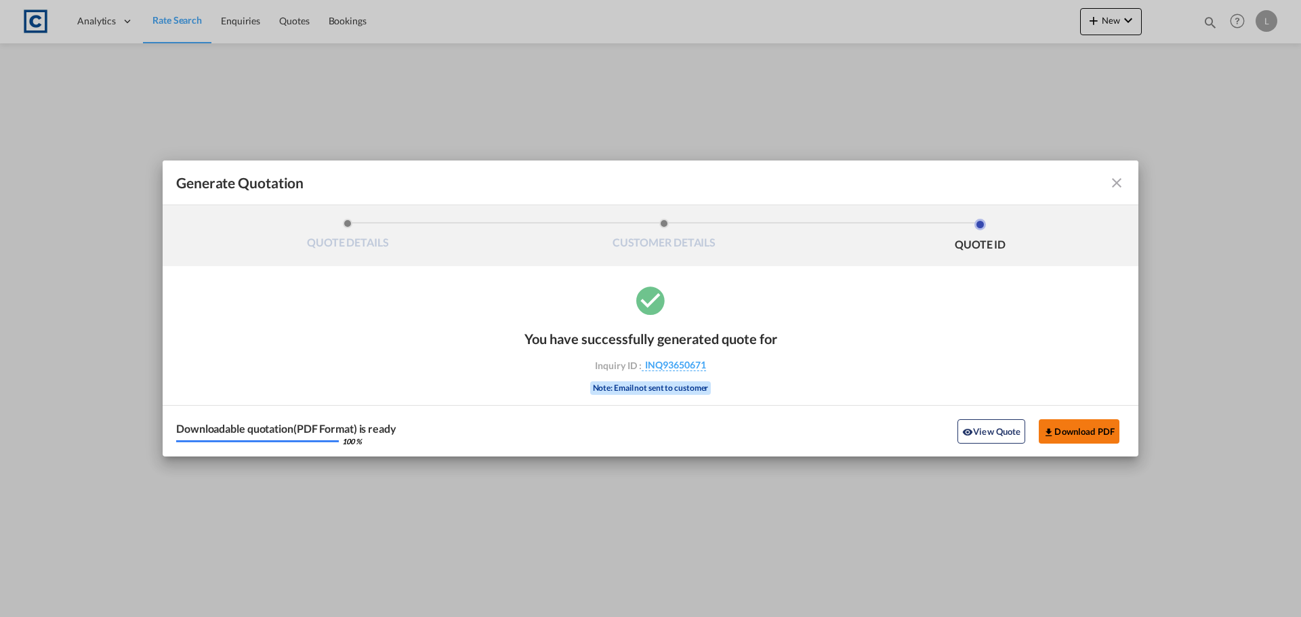
click at [1068, 429] on button "Download PDF" at bounding box center [1079, 432] width 81 height 24
